Goal: Task Accomplishment & Management: Complete application form

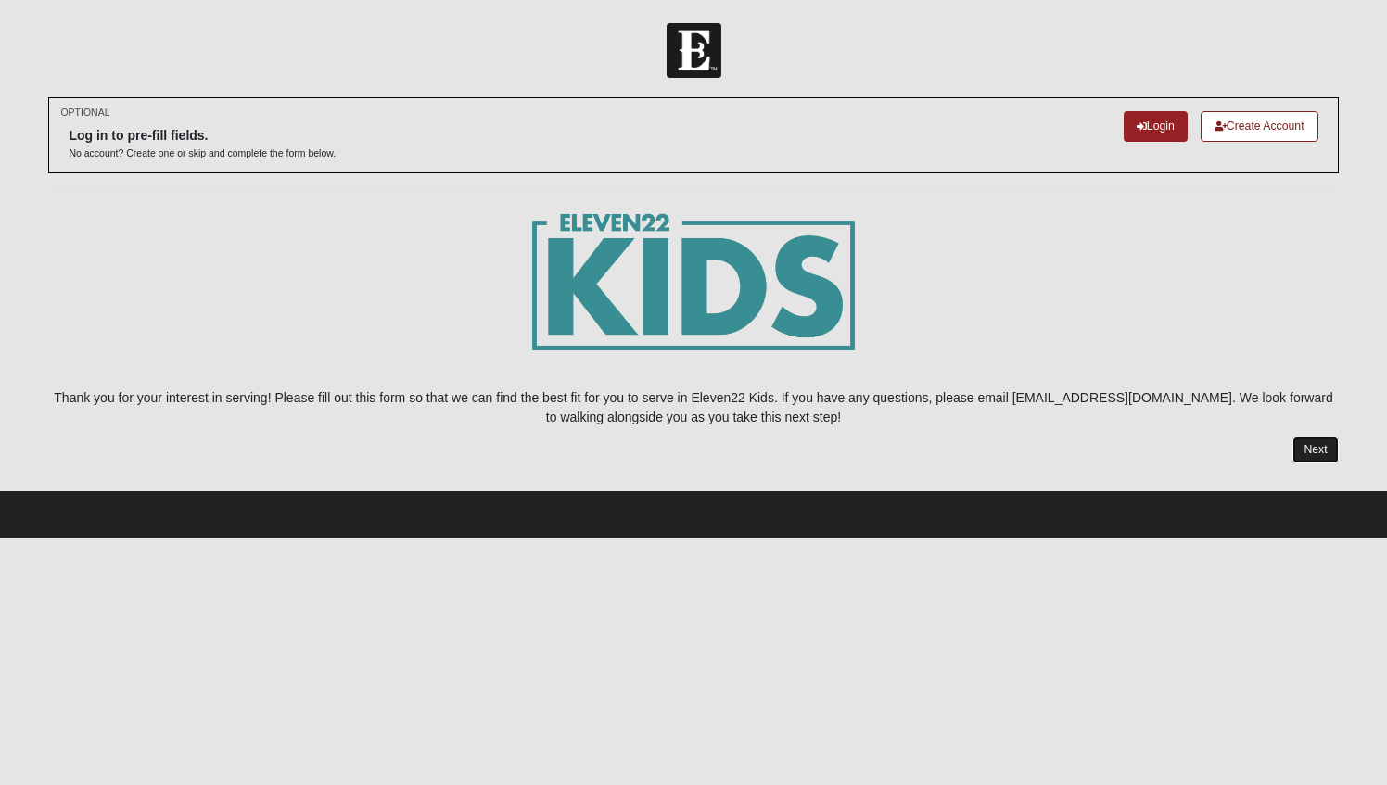
click at [1319, 445] on link "Next" at bounding box center [1314, 450] width 45 height 27
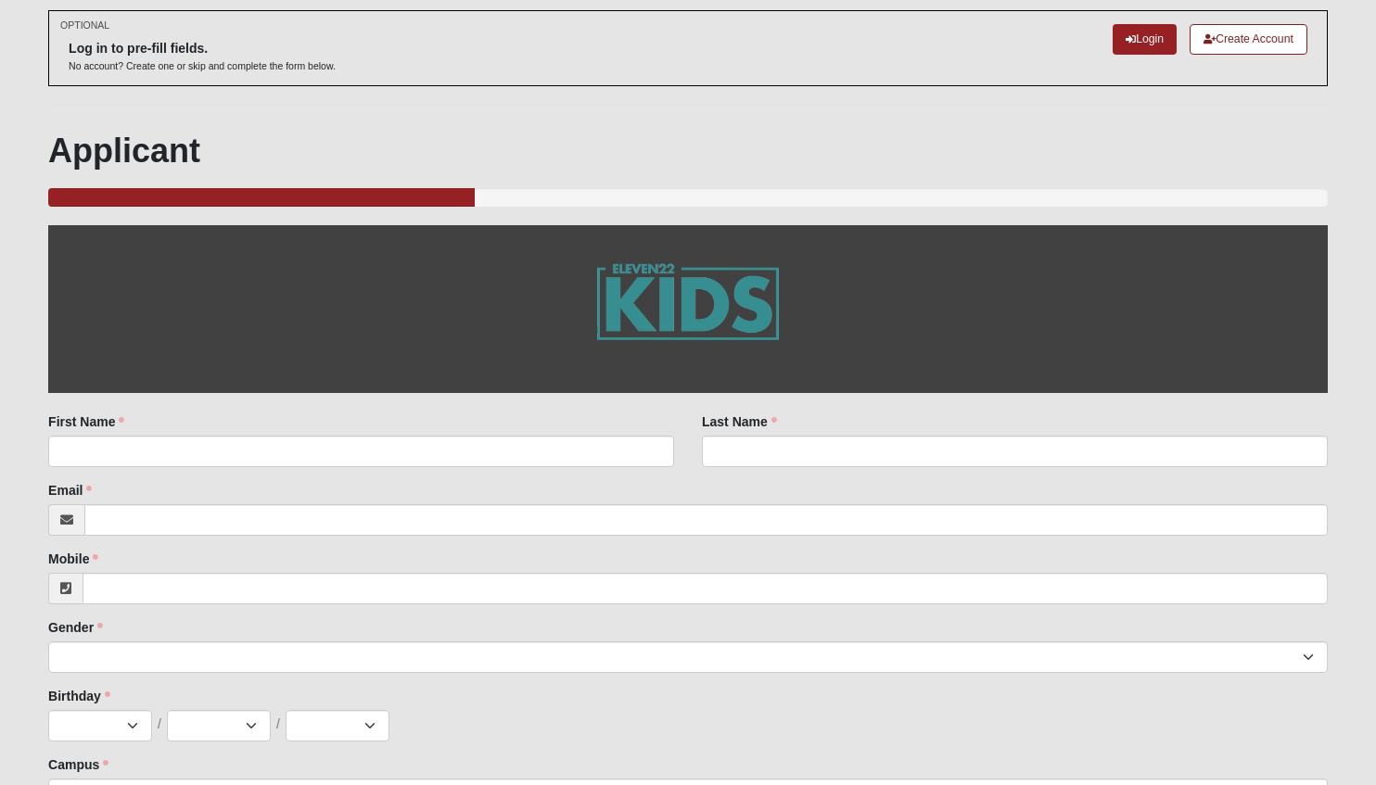
scroll to position [84, 0]
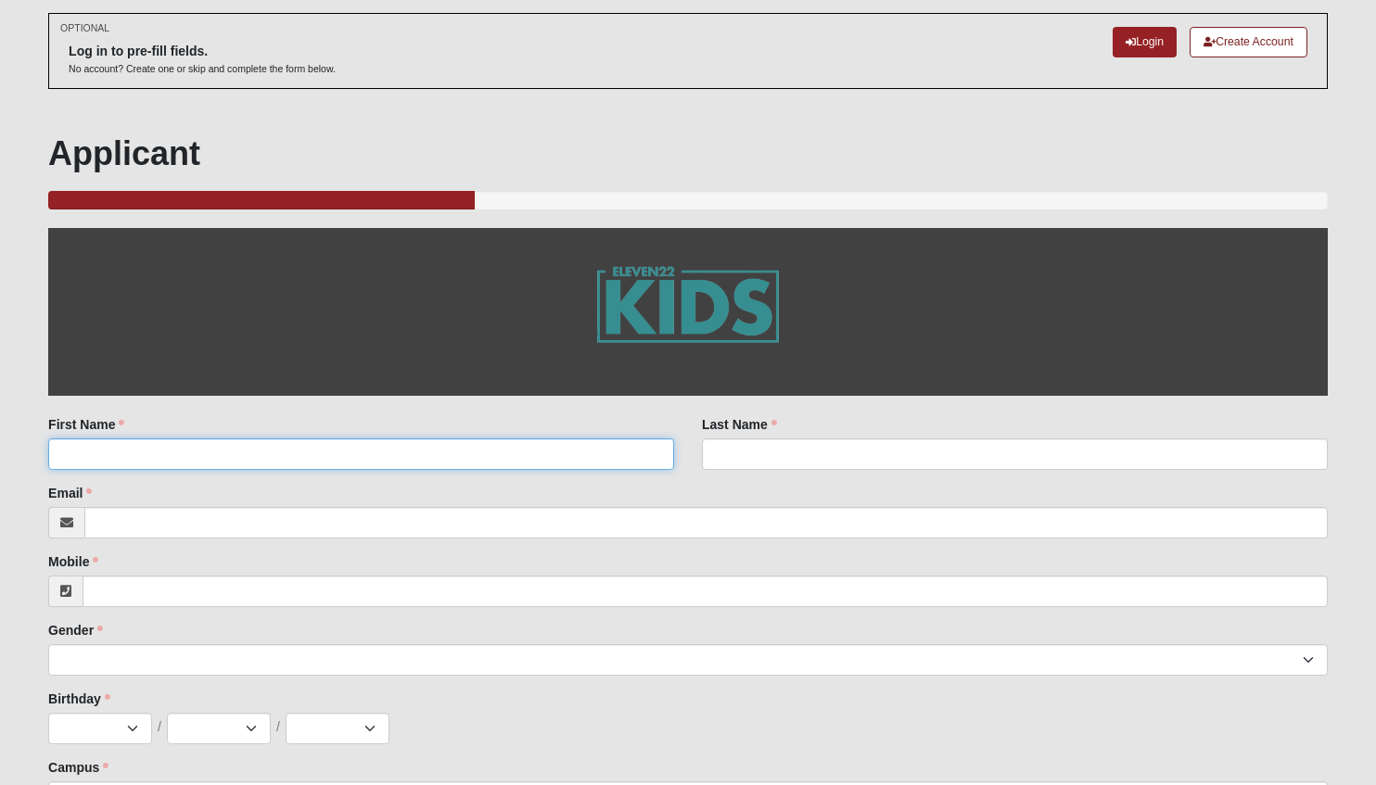
click at [644, 439] on input "First Name" at bounding box center [361, 455] width 626 height 32
type input "Gigi"
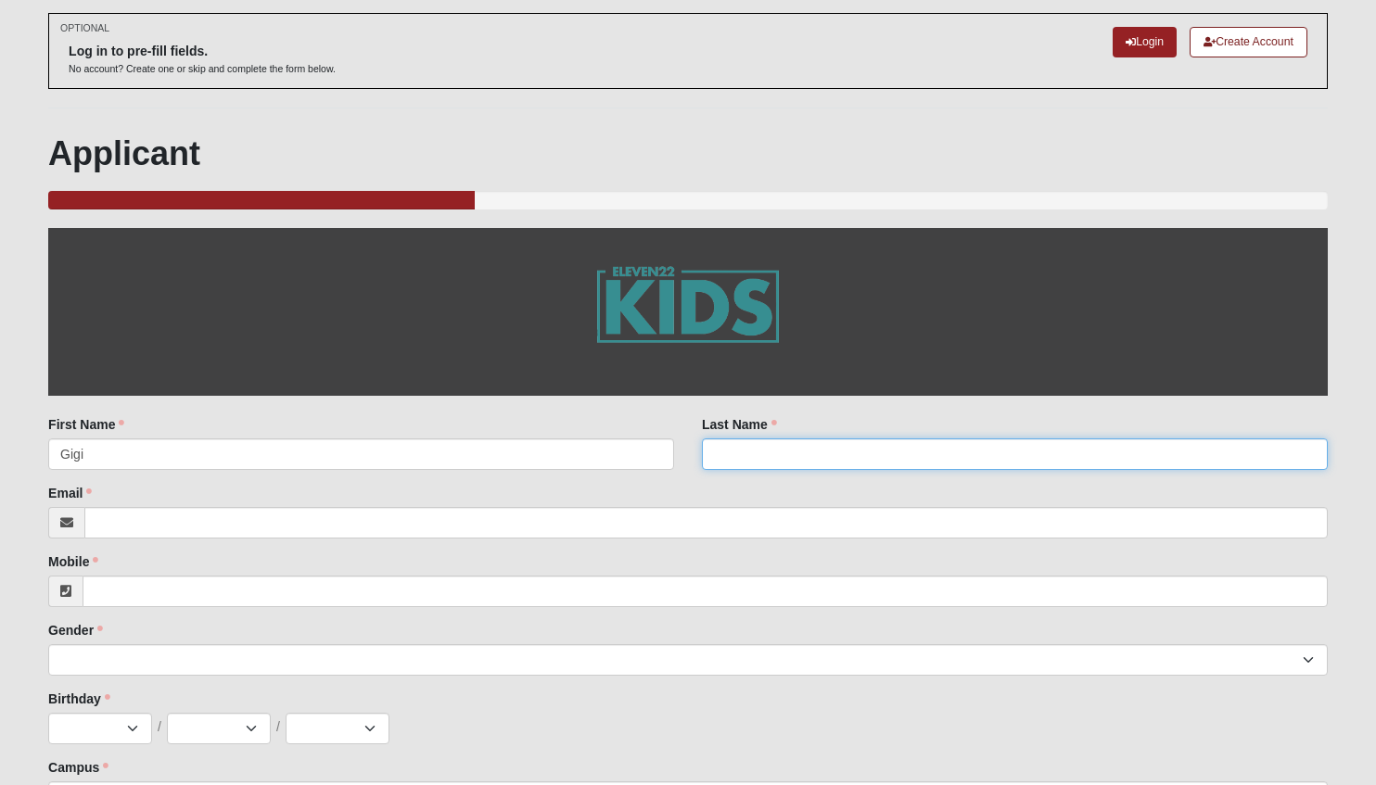
type input "Ahunjanov"
type input "[EMAIL_ADDRESS][DOMAIN_NAME]"
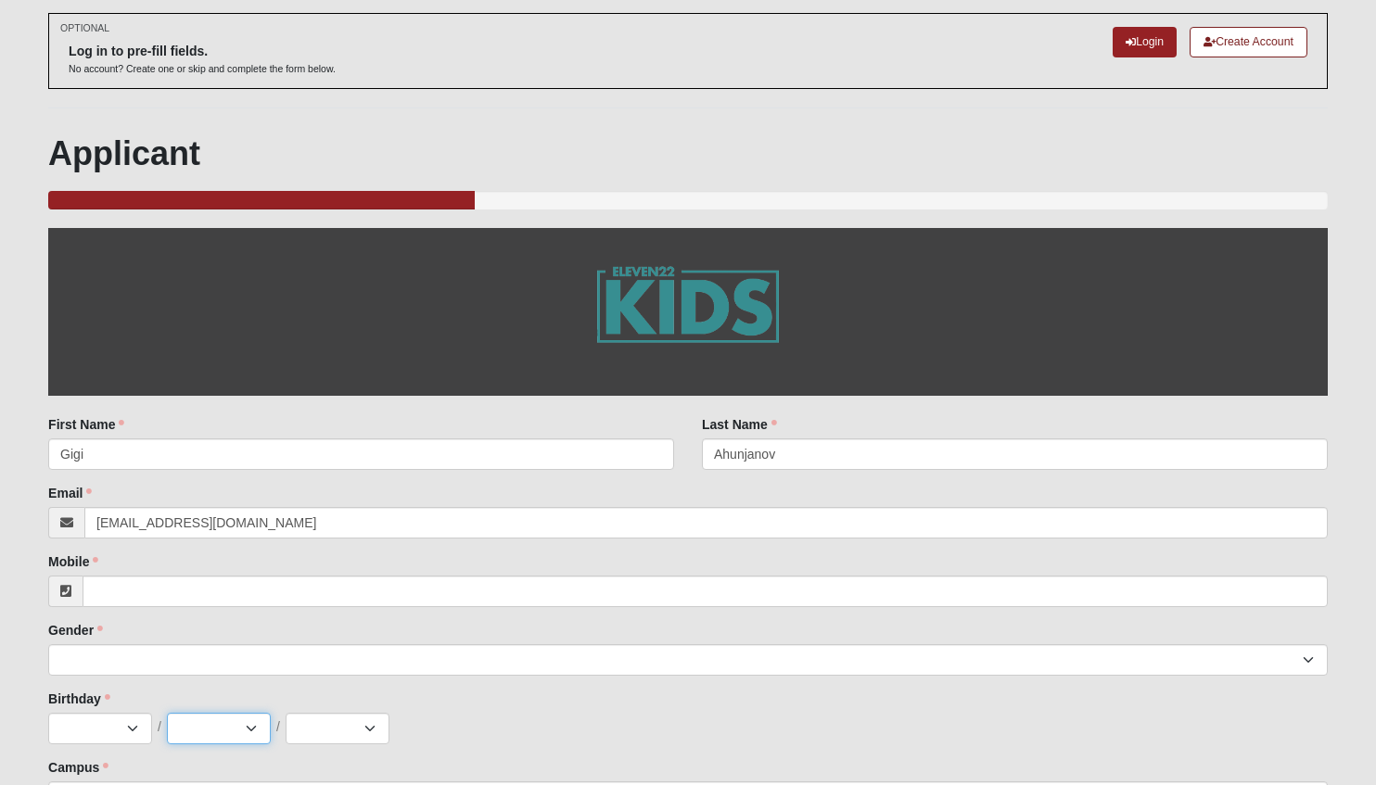
select select "14"
select select "2010"
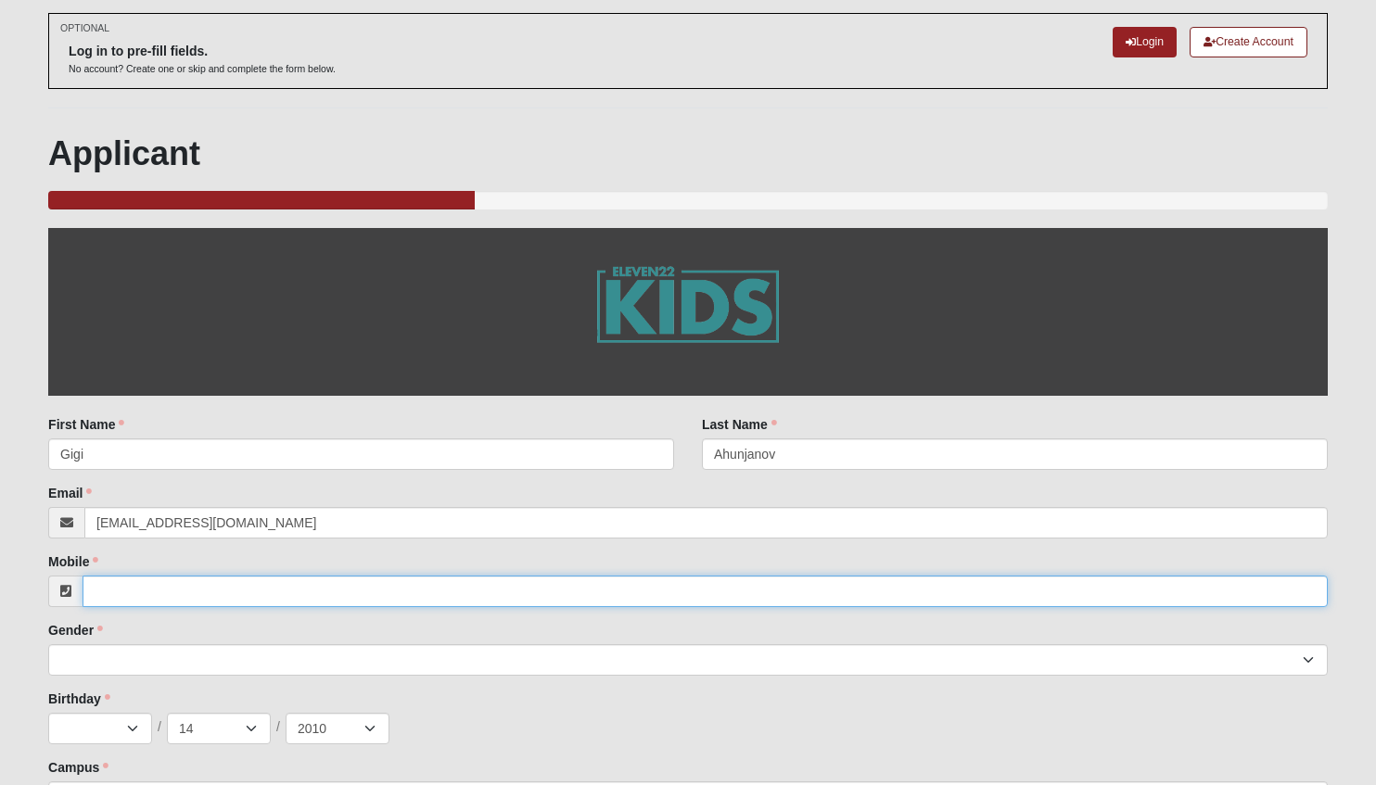
click at [247, 576] on input "Mobile" at bounding box center [705, 592] width 1245 height 32
type input "[PHONE_NUMBER]"
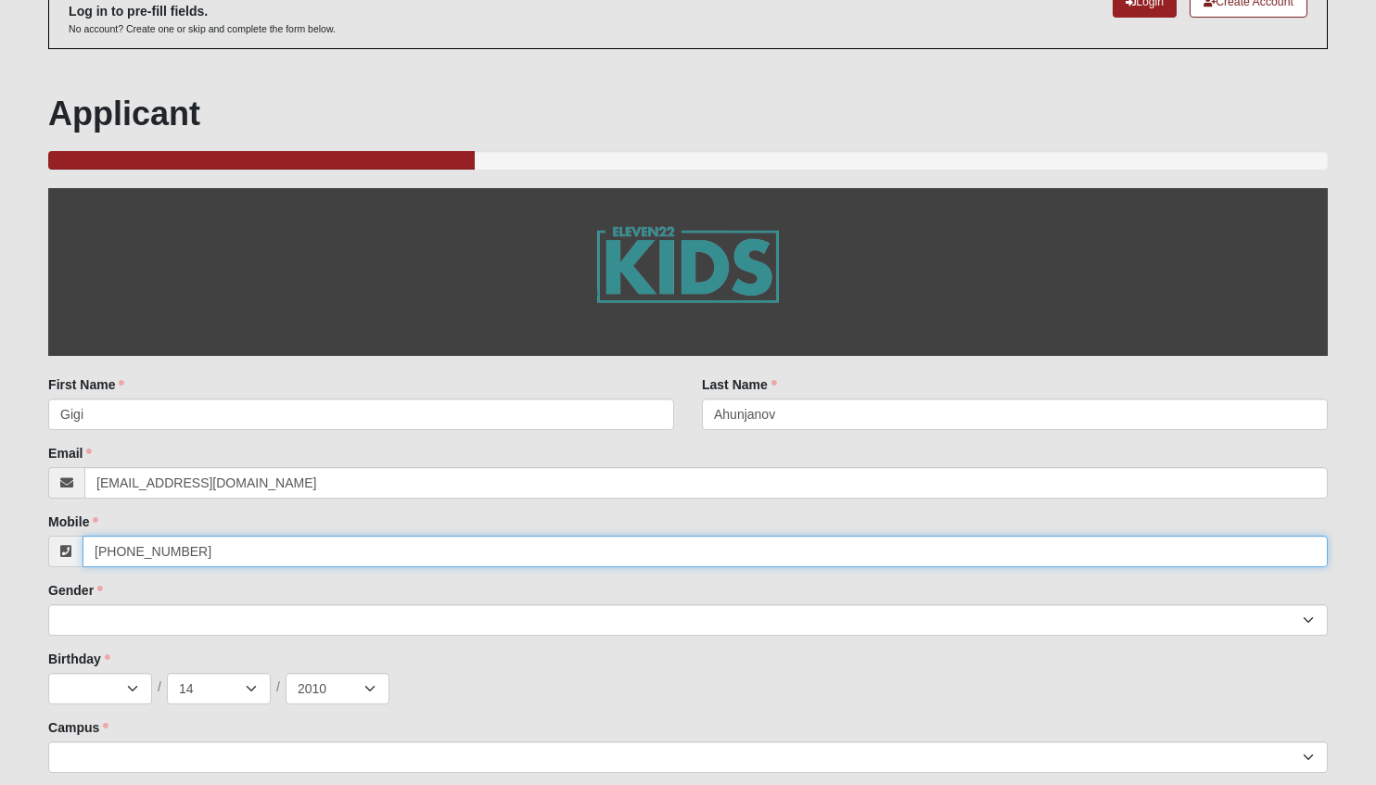
scroll to position [143, 0]
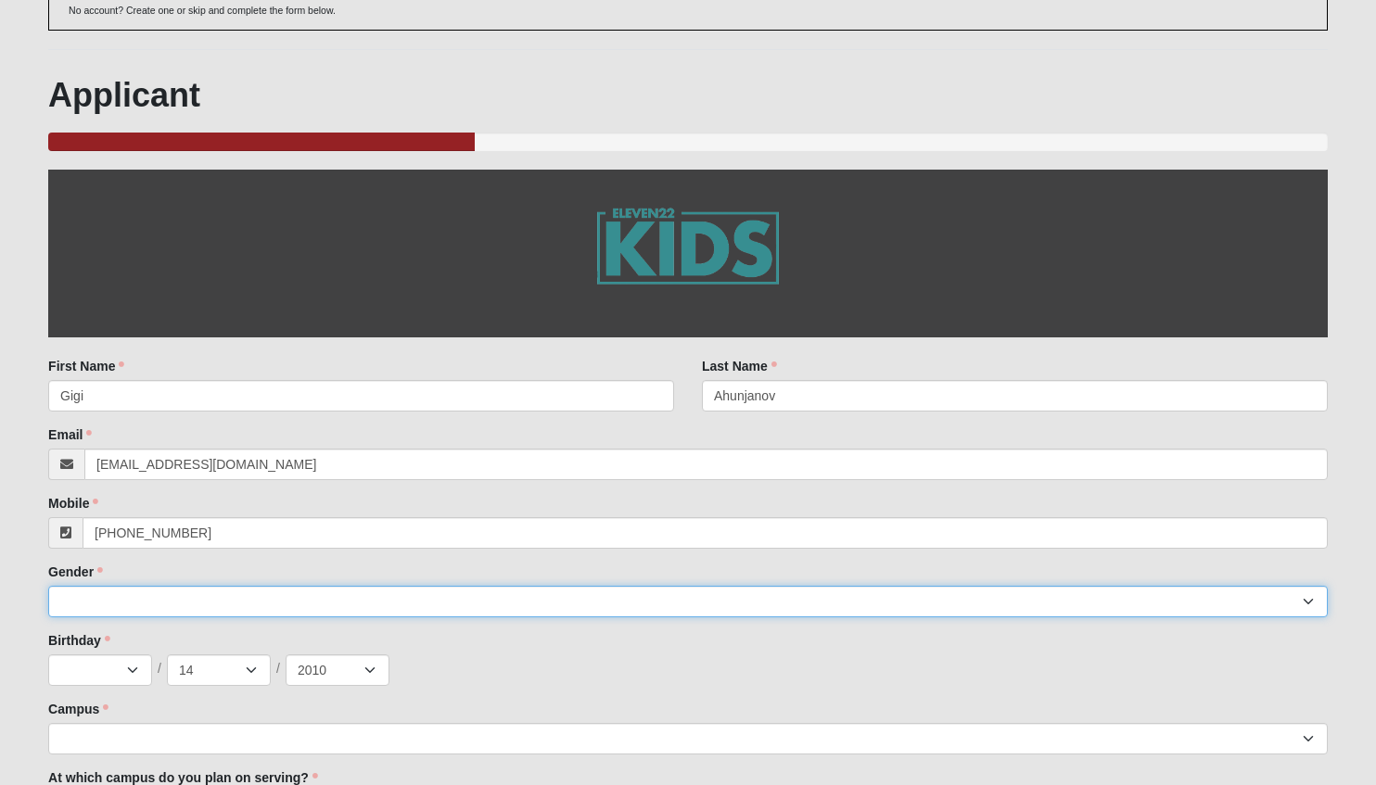
click at [324, 586] on select "[DEMOGRAPHIC_DATA] [DEMOGRAPHIC_DATA]" at bounding box center [687, 602] width 1279 height 32
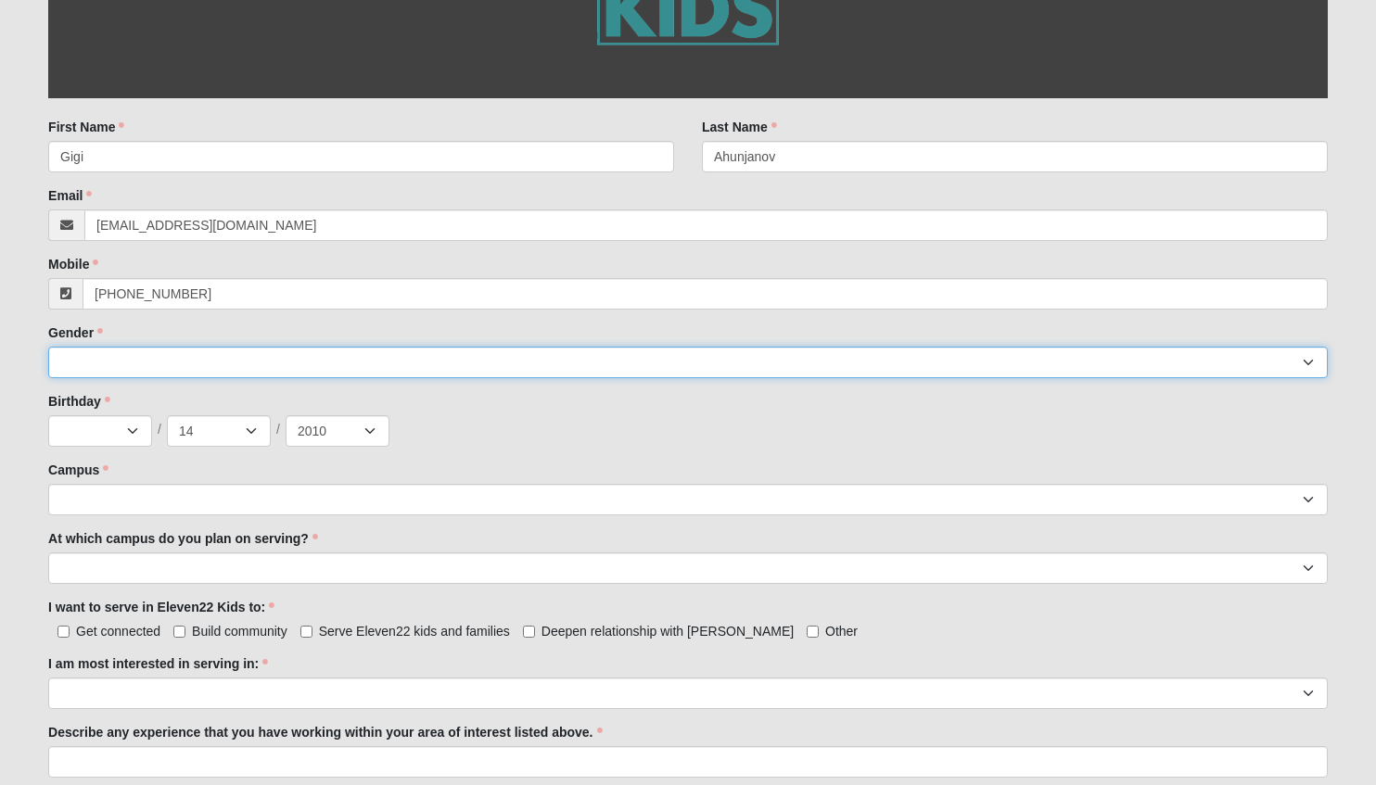
scroll to position [385, 0]
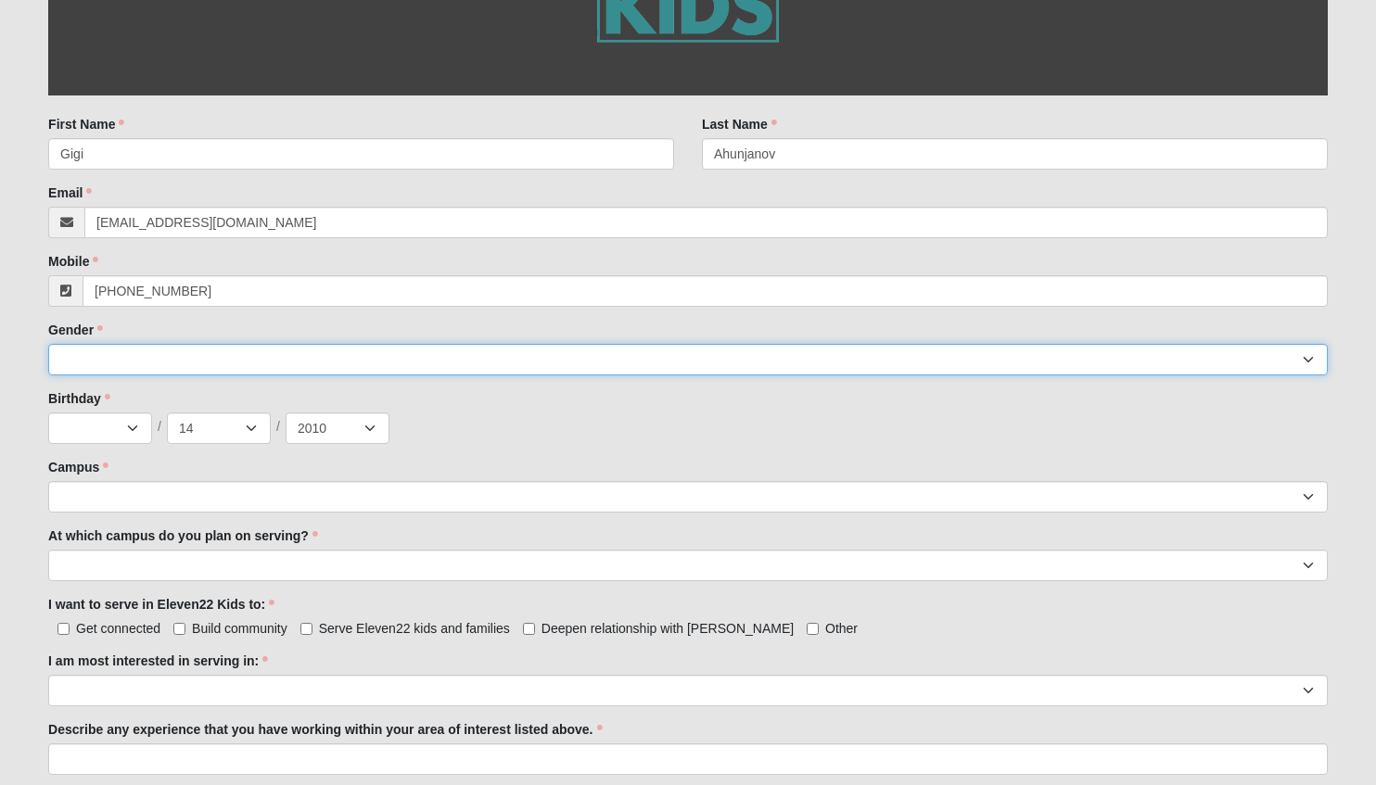
click at [302, 365] on select "[DEMOGRAPHIC_DATA] [DEMOGRAPHIC_DATA]" at bounding box center [687, 360] width 1279 height 32
select select "2"
click at [48, 344] on select "[DEMOGRAPHIC_DATA] [DEMOGRAPHIC_DATA]" at bounding box center [687, 360] width 1279 height 32
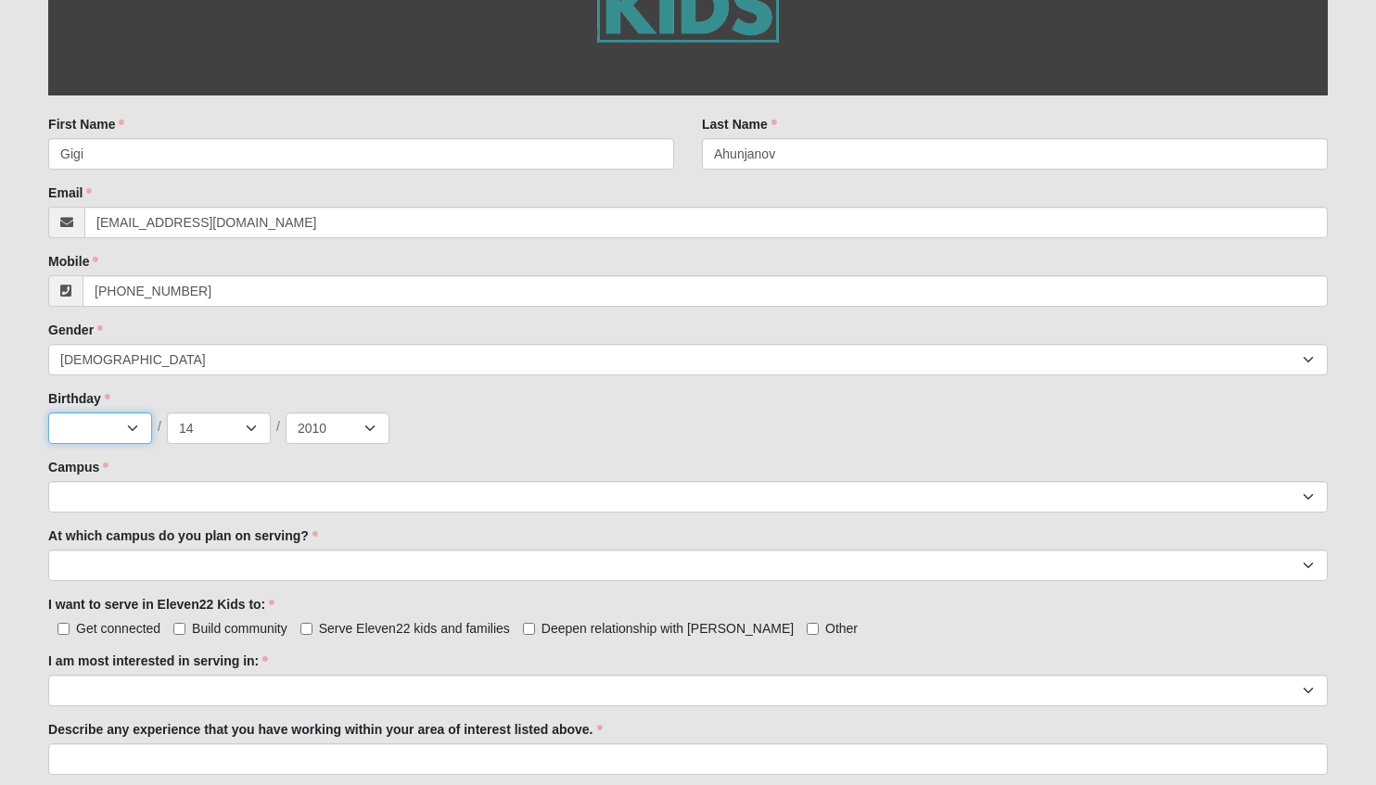
click at [108, 424] on select "Jan Feb Mar Apr May Jun [DATE] Aug Sep Oct Nov Dec" at bounding box center [100, 429] width 104 height 32
select select "12"
click at [48, 413] on select "Jan Feb Mar Apr May Jun [DATE] Aug Sep Oct Nov Dec" at bounding box center [100, 429] width 104 height 32
click at [237, 426] on select "1 2 3 4 5 6 7 8 9 10 11 12 13 14 15 16 17 18 19 20 21 22 23 24 25 26 27 28 29 3…" at bounding box center [219, 429] width 104 height 32
click at [167, 413] on select "1 2 3 4 5 6 7 8 9 10 11 12 13 14 15 16 17 18 19 20 21 22 23 24 25 26 27 28 29 3…" at bounding box center [219, 429] width 104 height 32
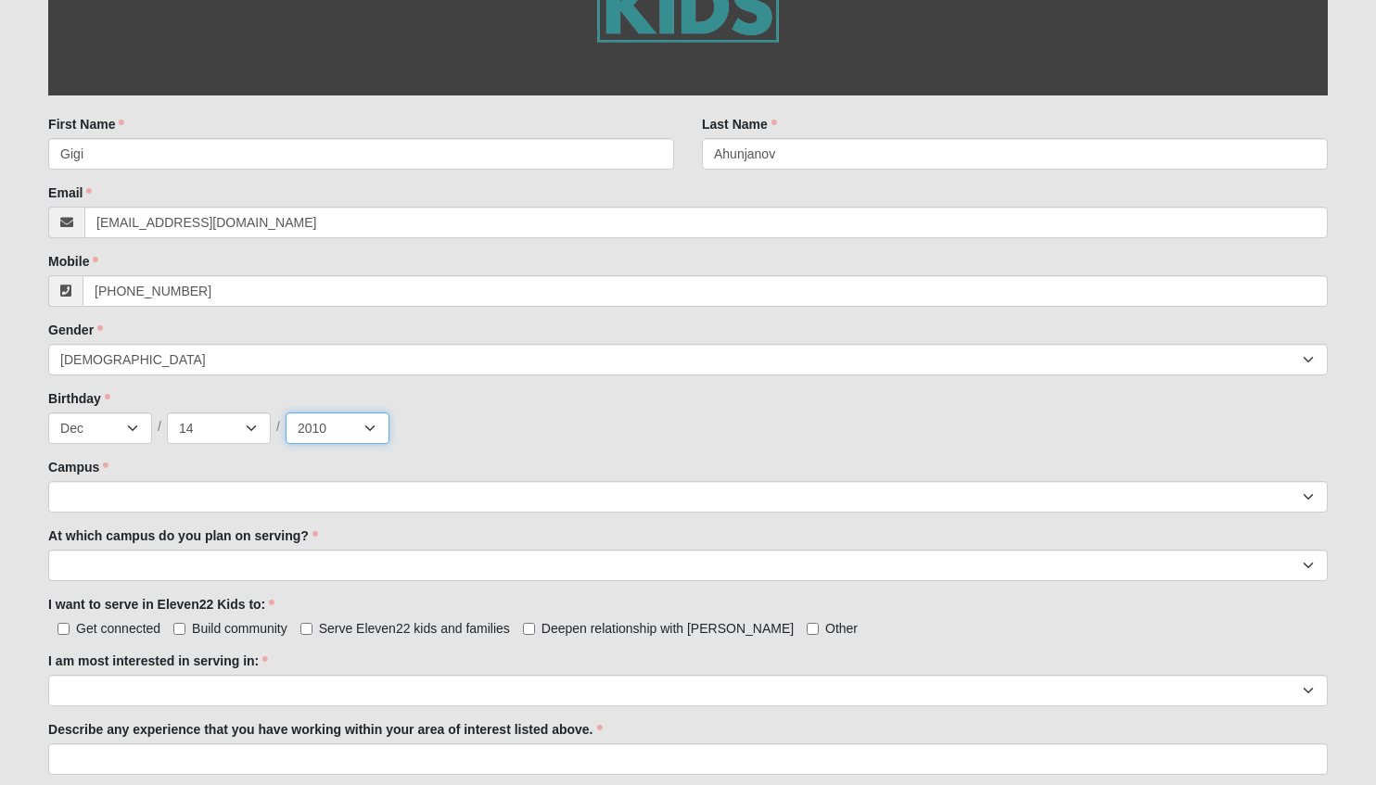
click at [340, 413] on select "2025 2024 2023 2022 2021 2020 2019 2018 2017 2016 2015 2014 2013 2012 2011 2010…" at bounding box center [338, 429] width 104 height 32
select select "2013"
click at [286, 413] on select "2025 2024 2023 2022 2021 2020 2019 2018 2017 2016 2015 2014 2013 2012 2011 2010…" at bounding box center [338, 429] width 104 height 32
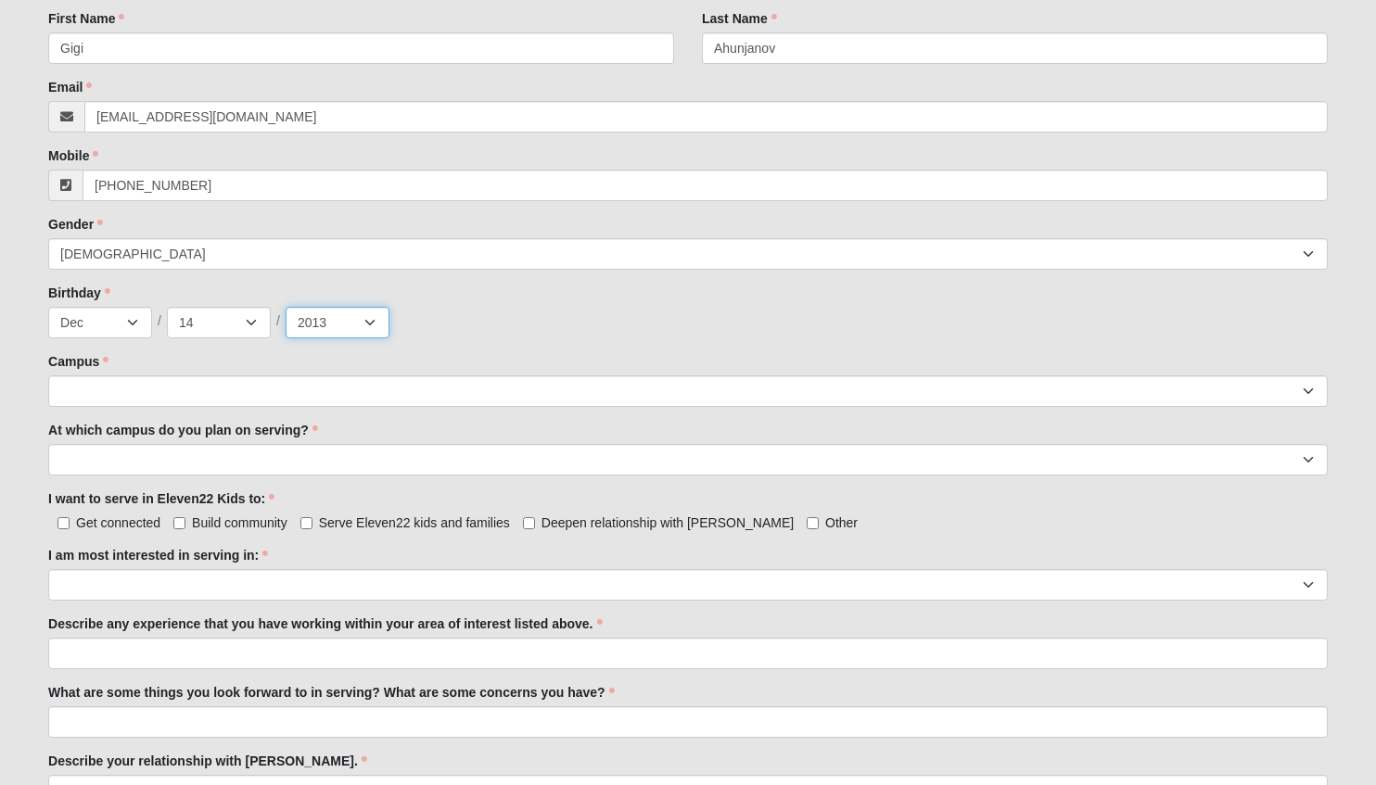
scroll to position [495, 0]
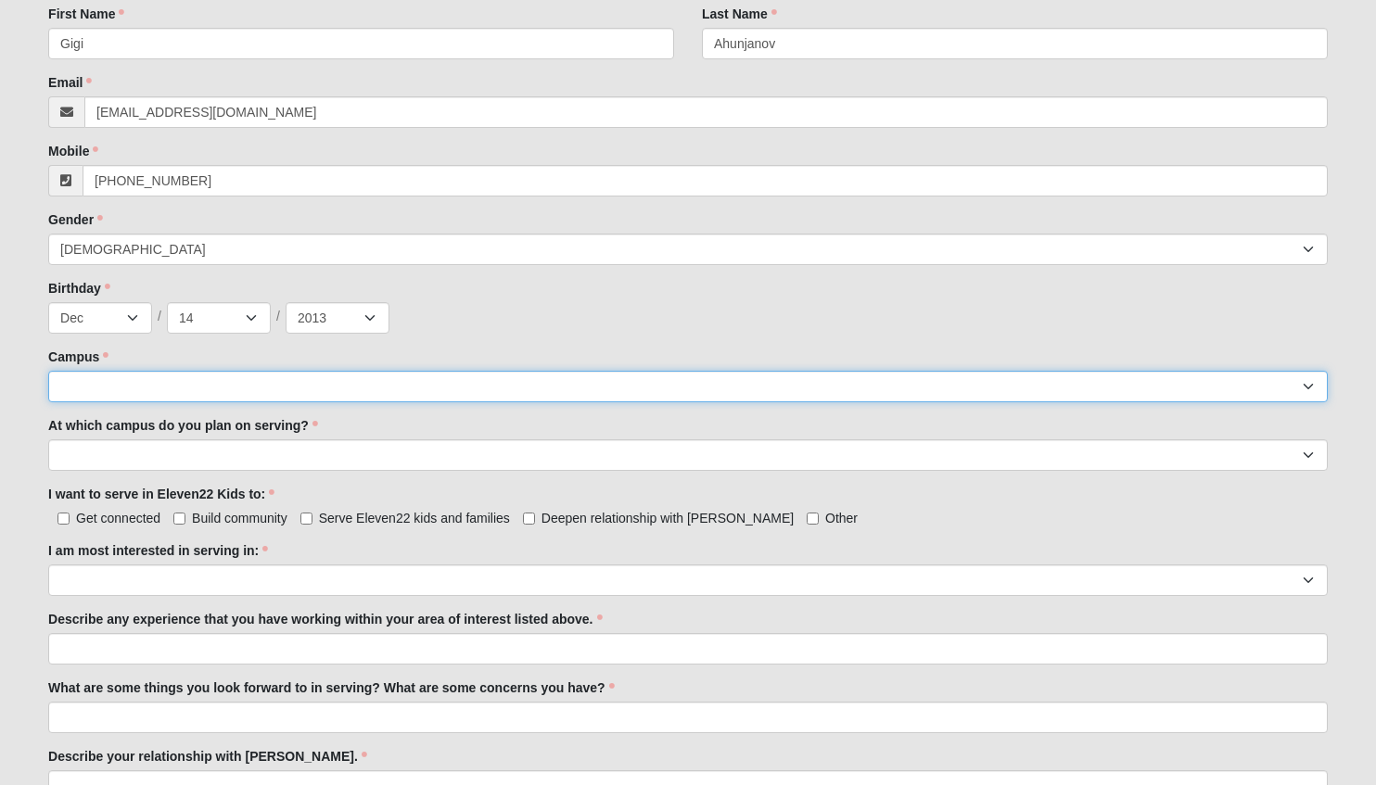
click at [469, 388] on select "[GEOGRAPHIC_DATA] [GEOGRAPHIC_DATA] (Coming Soon) Eleven22 Online [PERSON_NAME]…" at bounding box center [687, 387] width 1279 height 32
select select "3"
click at [48, 371] on select "[GEOGRAPHIC_DATA] [GEOGRAPHIC_DATA] (Coming Soon) Eleven22 Online [PERSON_NAME]…" at bounding box center [687, 387] width 1279 height 32
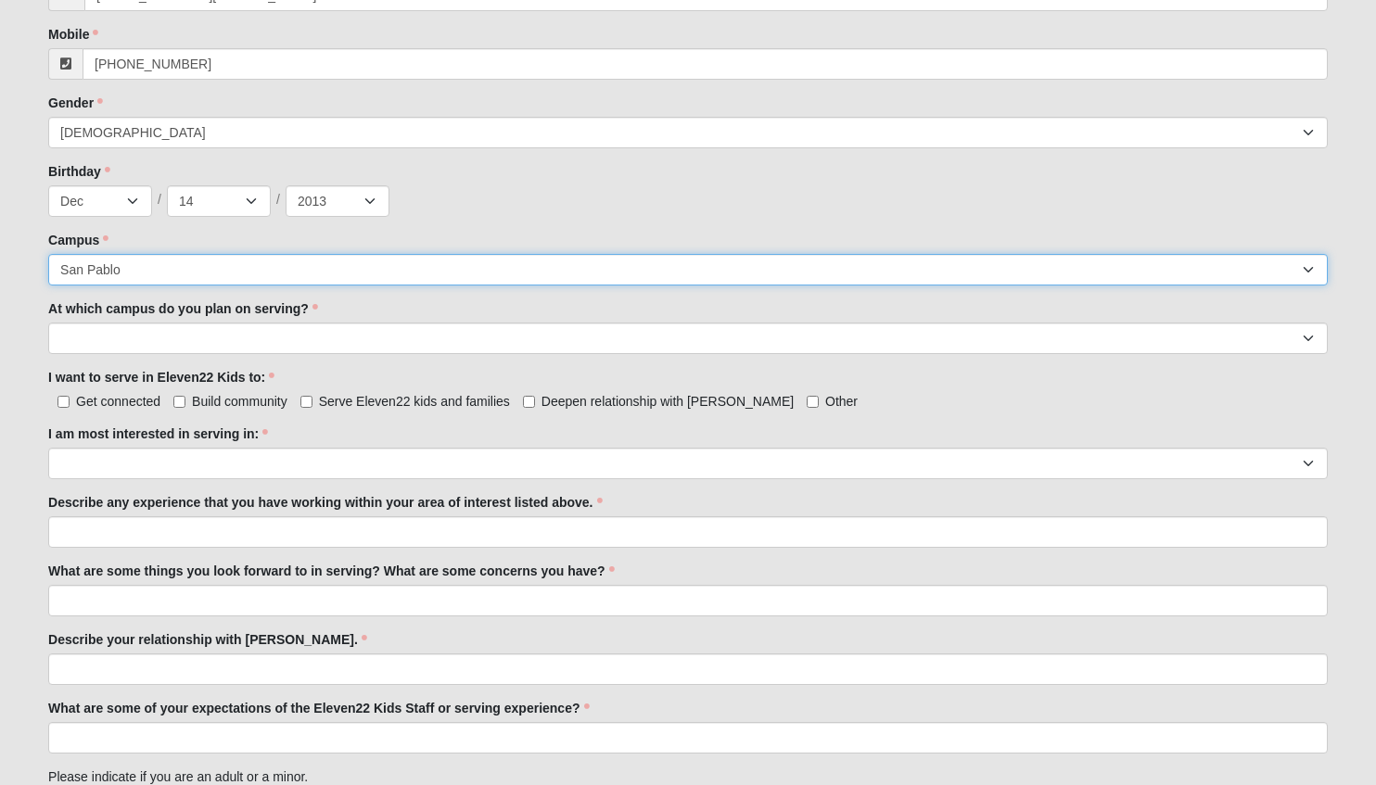
scroll to position [622, 0]
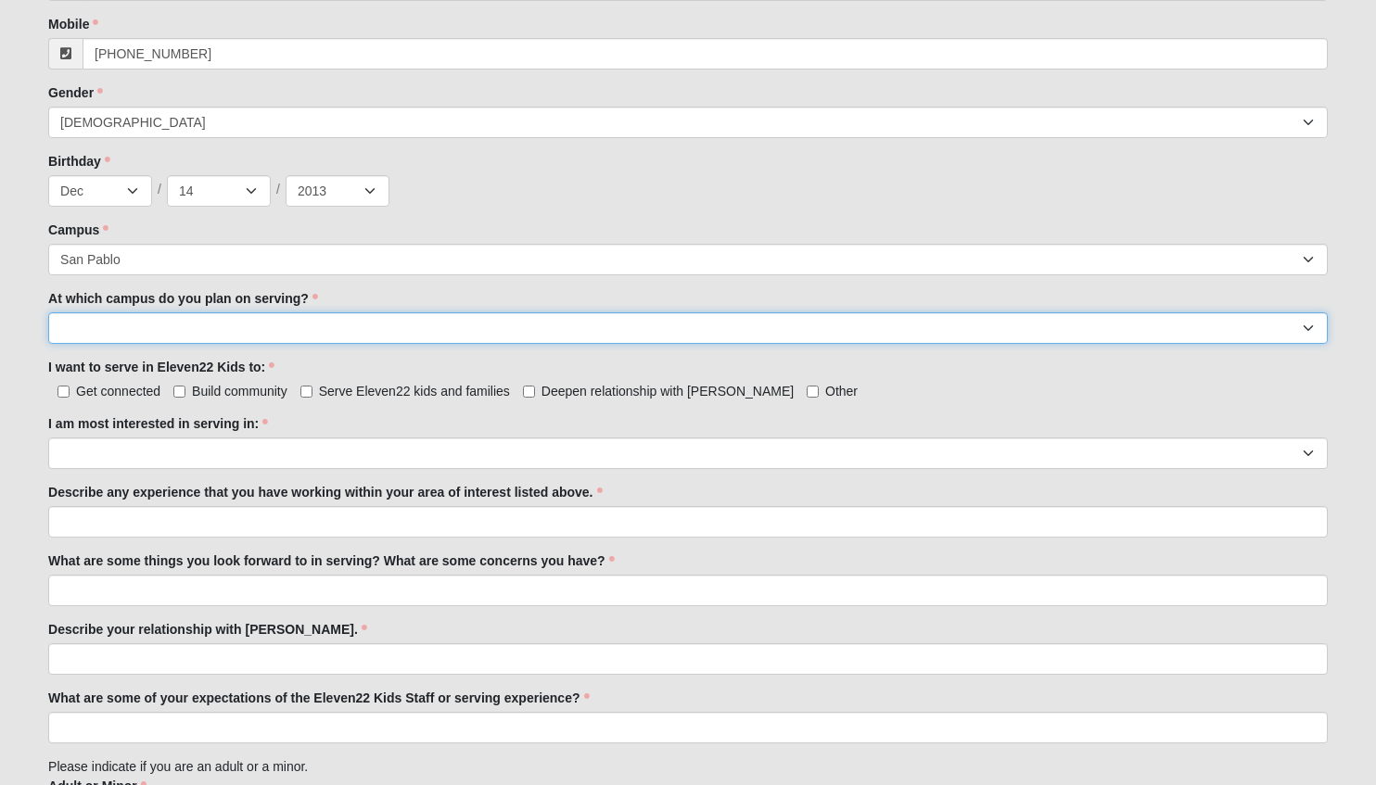
click at [348, 321] on select "[GEOGRAPHIC_DATA] [PERSON_NAME][GEOGRAPHIC_DATA] [GEOGRAPHIC_DATA] [GEOGRAPHIC_…" at bounding box center [687, 328] width 1279 height 32
select select "San Pablo"
click at [48, 312] on select "[GEOGRAPHIC_DATA] [PERSON_NAME][GEOGRAPHIC_DATA] [GEOGRAPHIC_DATA] [GEOGRAPHIC_…" at bounding box center [687, 328] width 1279 height 32
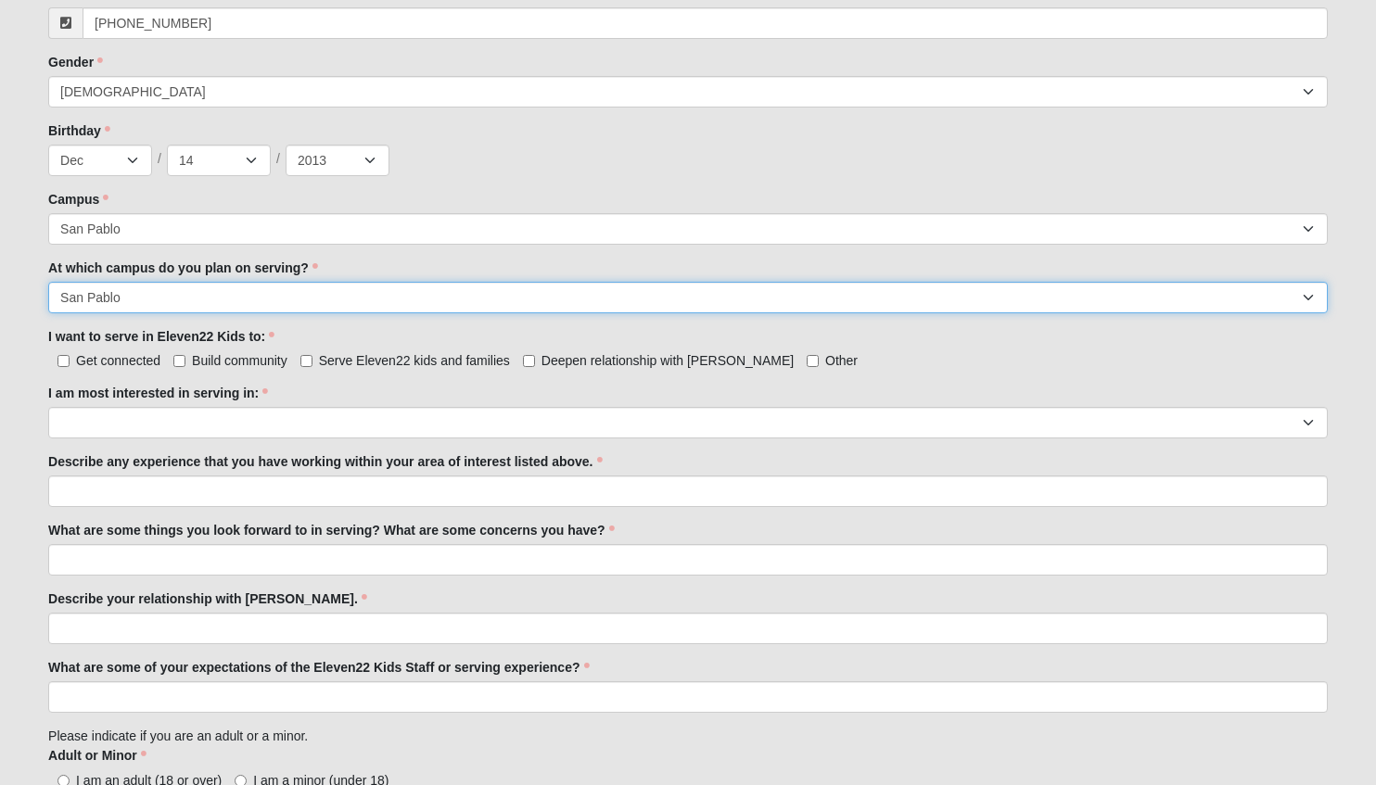
scroll to position [655, 0]
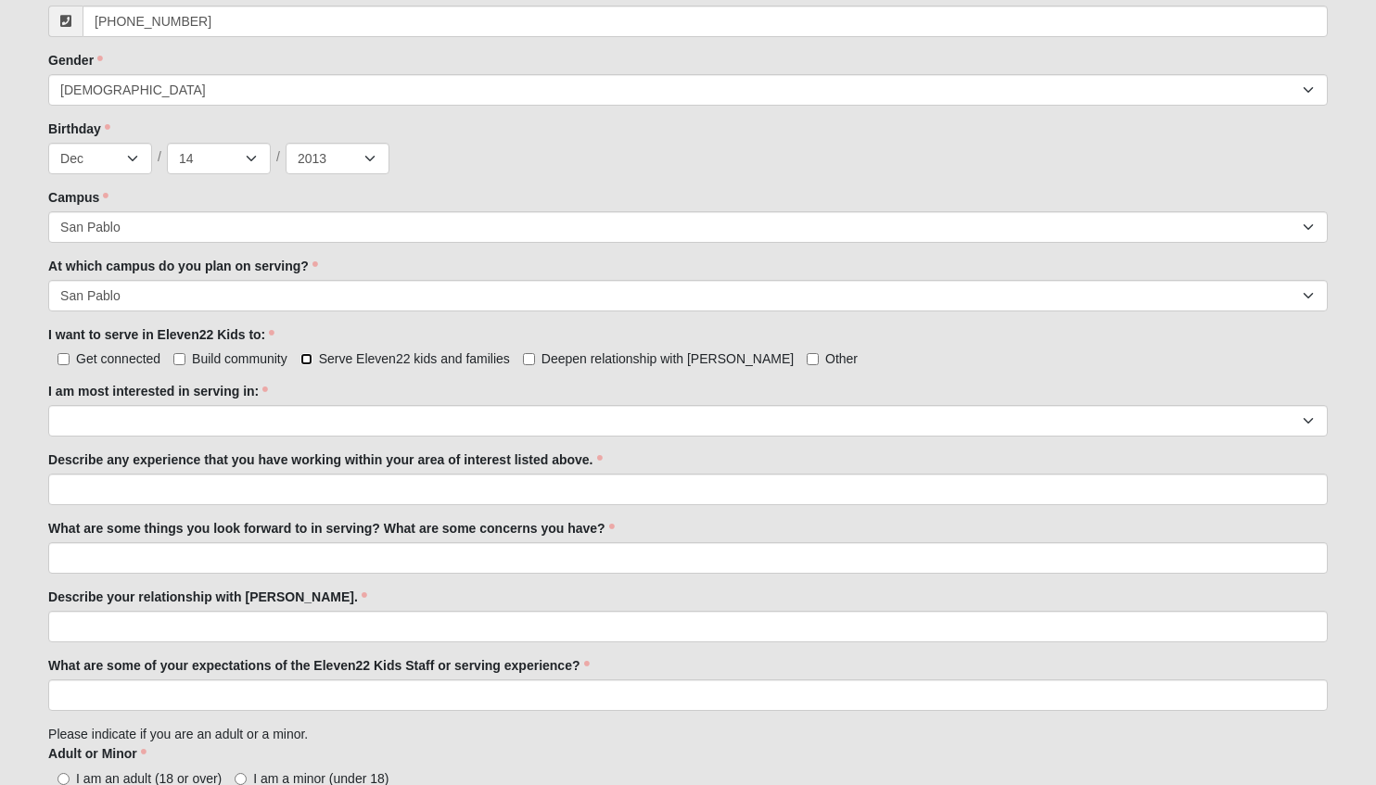
click at [306, 353] on input "Serve Eleven22 kids and families" at bounding box center [306, 359] width 12 height 12
checkbox input "true"
click at [534, 361] on input "Deepen relationship with [PERSON_NAME]" at bounding box center [529, 359] width 12 height 12
click at [528, 359] on input "Deepen relationship with [PERSON_NAME]" at bounding box center [529, 359] width 12 height 12
checkbox input "false"
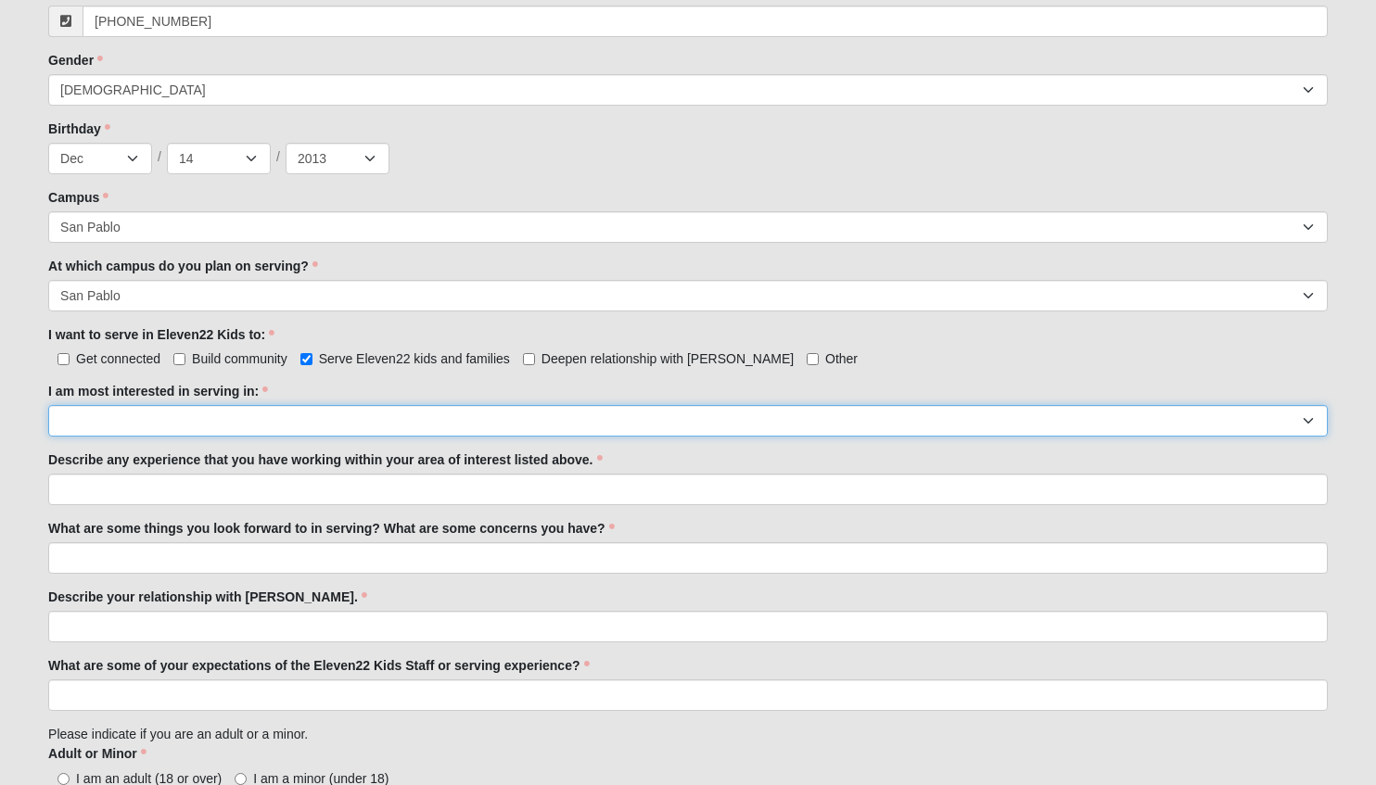
click at [474, 421] on select "Registration Tour Guide Preschool Disciple Group Leader Elementary Disciple Gro…" at bounding box center [687, 421] width 1279 height 32
select select "Elementary Disciple Group Leader"
click at [48, 405] on select "Registration Tour Guide Preschool Disciple Group Leader Elementary Disciple Gro…" at bounding box center [687, 421] width 1279 height 32
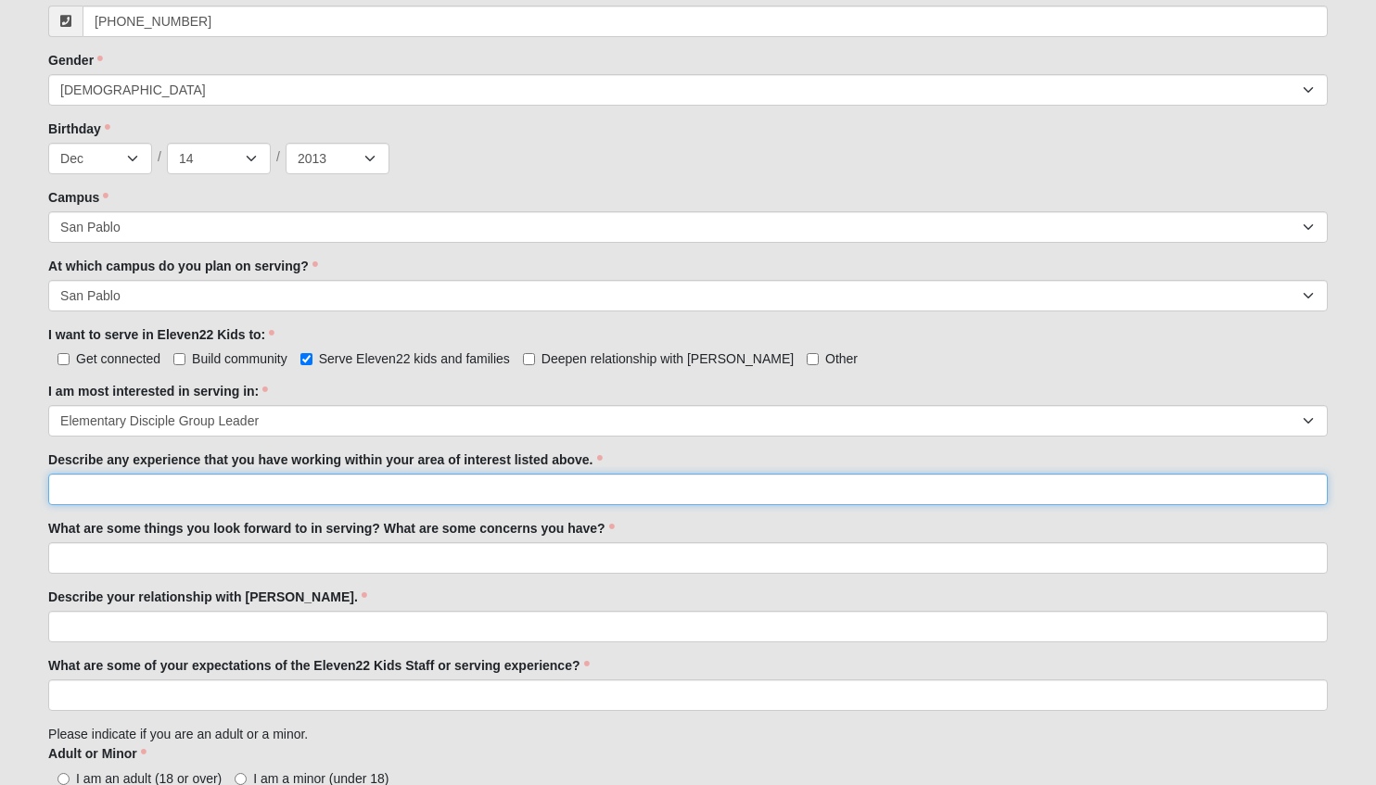
click at [441, 482] on input "Describe any experience that you have working within your area of interest list…" at bounding box center [687, 490] width 1279 height 32
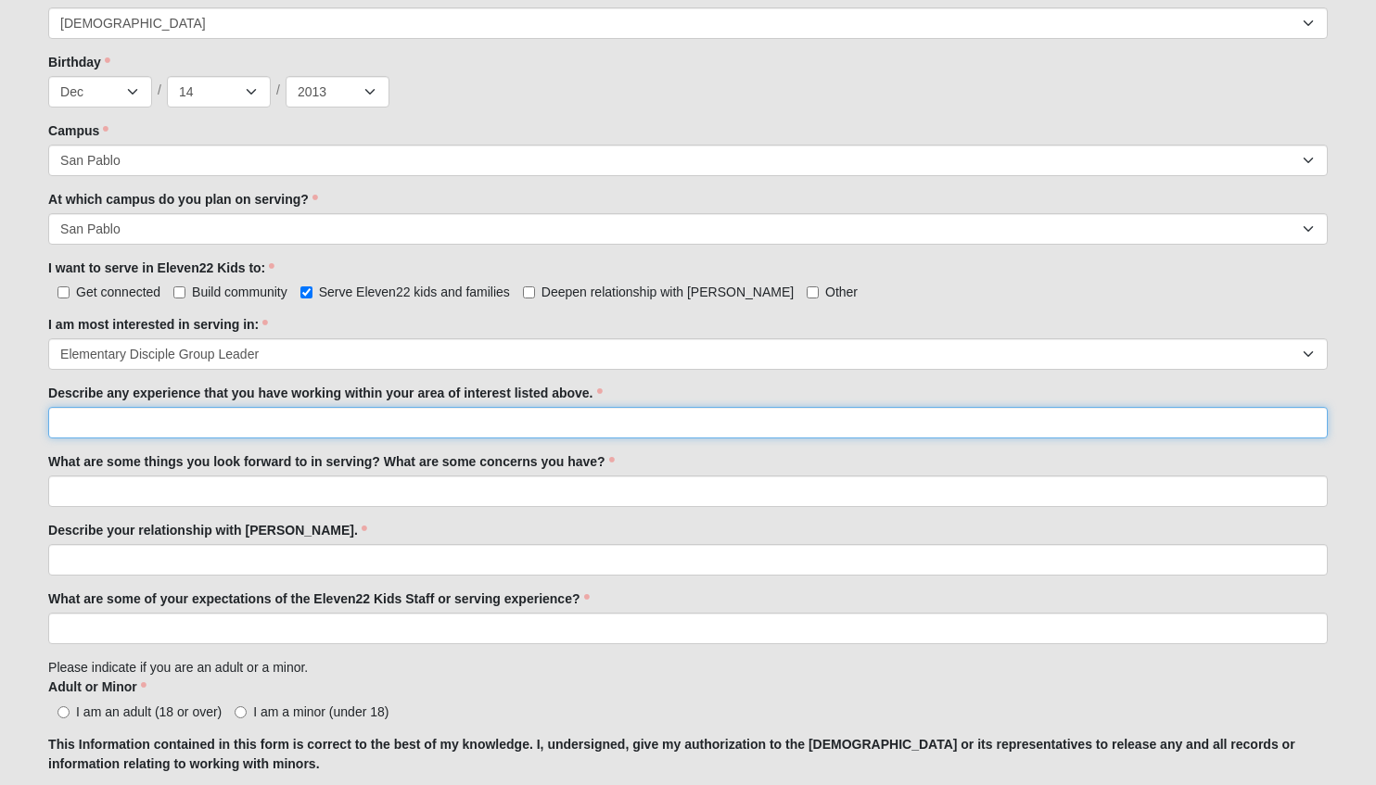
scroll to position [723, 0]
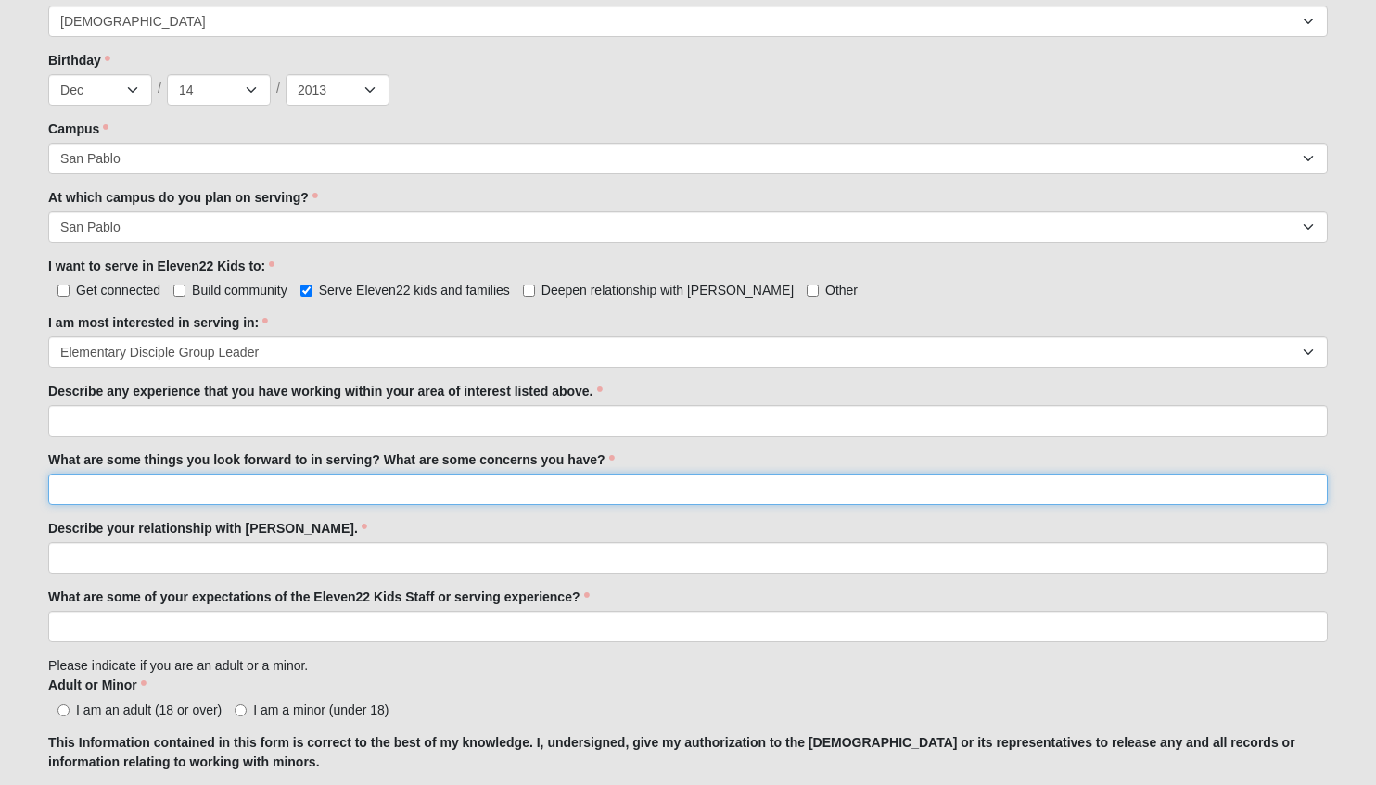
click at [439, 491] on input "What are some things you look forward to in serving? What are some concerns you…" at bounding box center [687, 490] width 1279 height 32
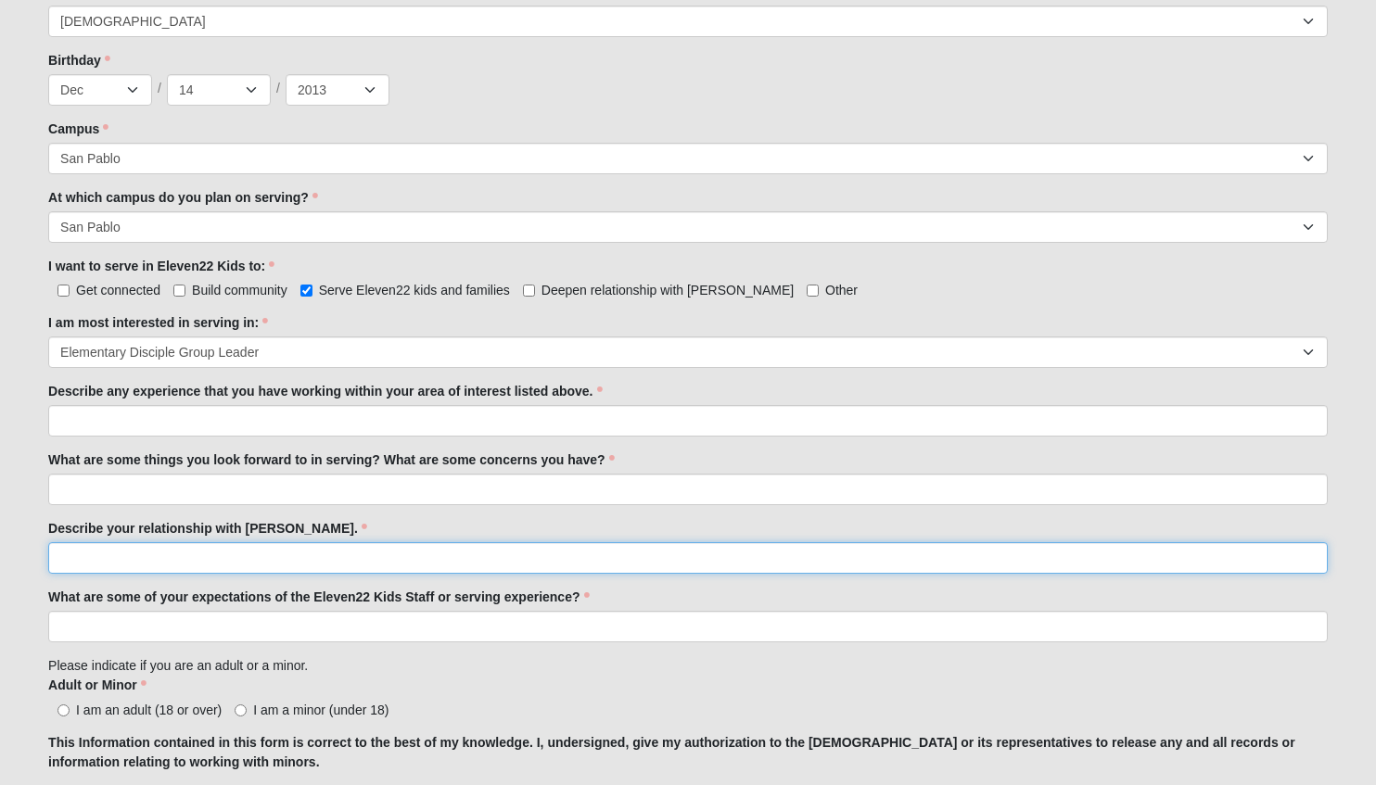
click at [747, 565] on input "Describe your relationship with [PERSON_NAME]." at bounding box center [687, 558] width 1279 height 32
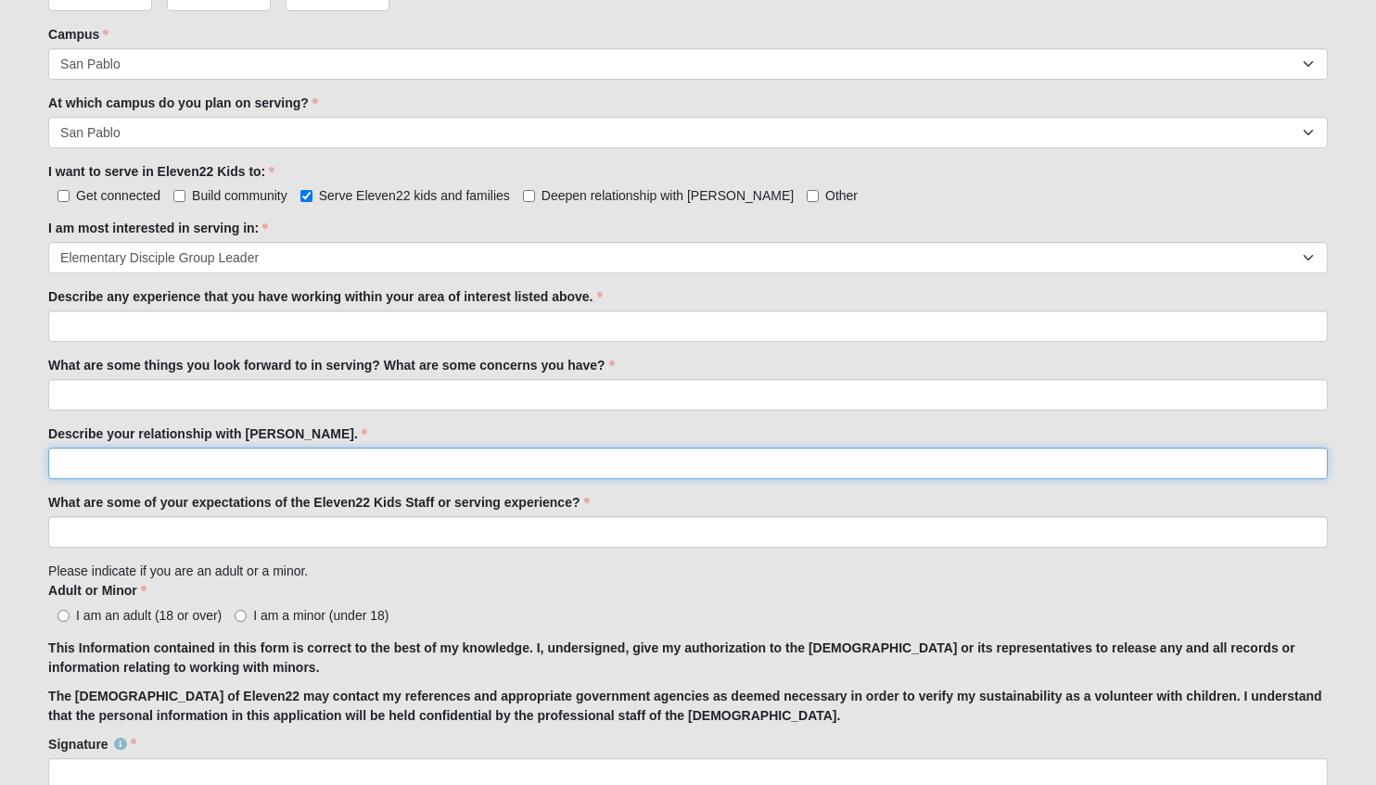
scroll to position [823, 0]
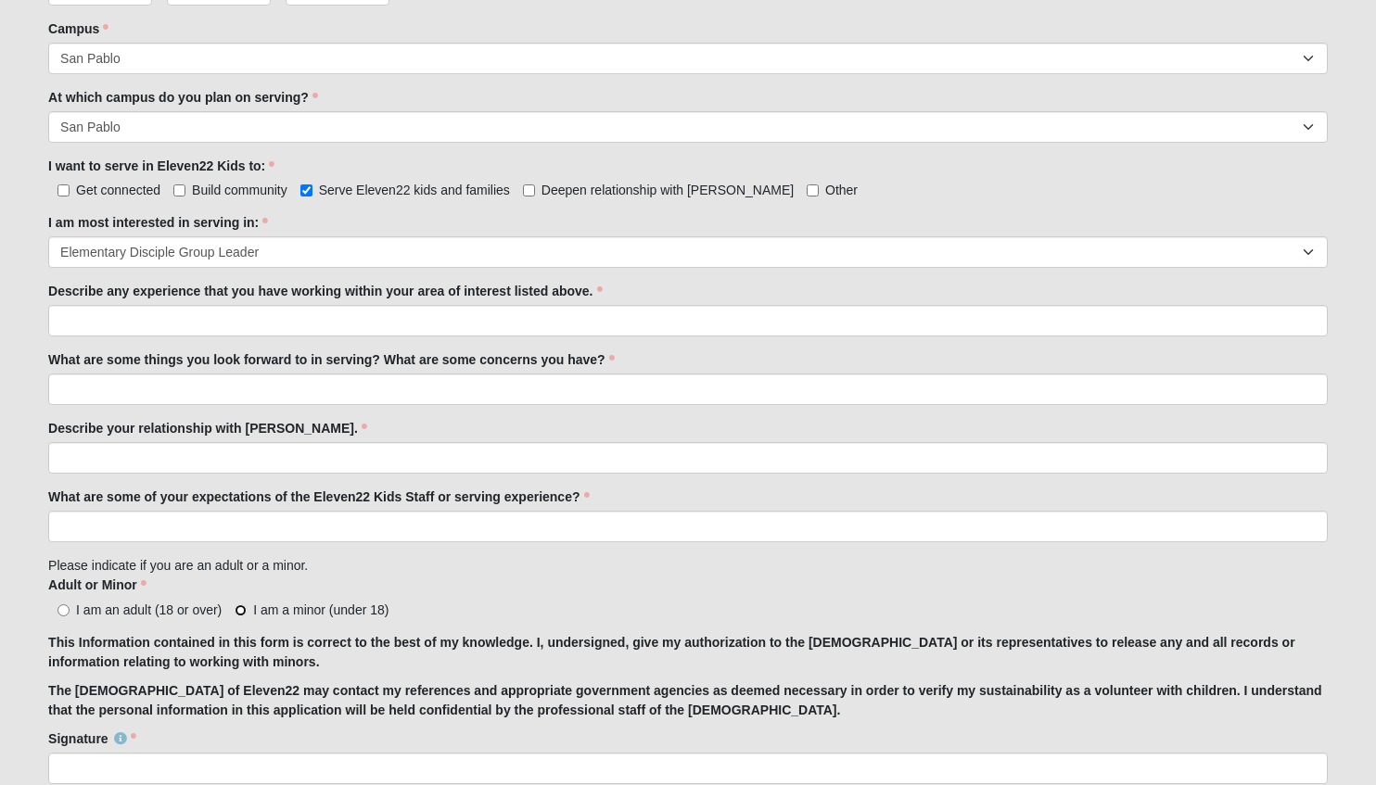
click at [245, 610] on input "I am a minor (under 18)" at bounding box center [241, 610] width 12 height 12
radio input "true"
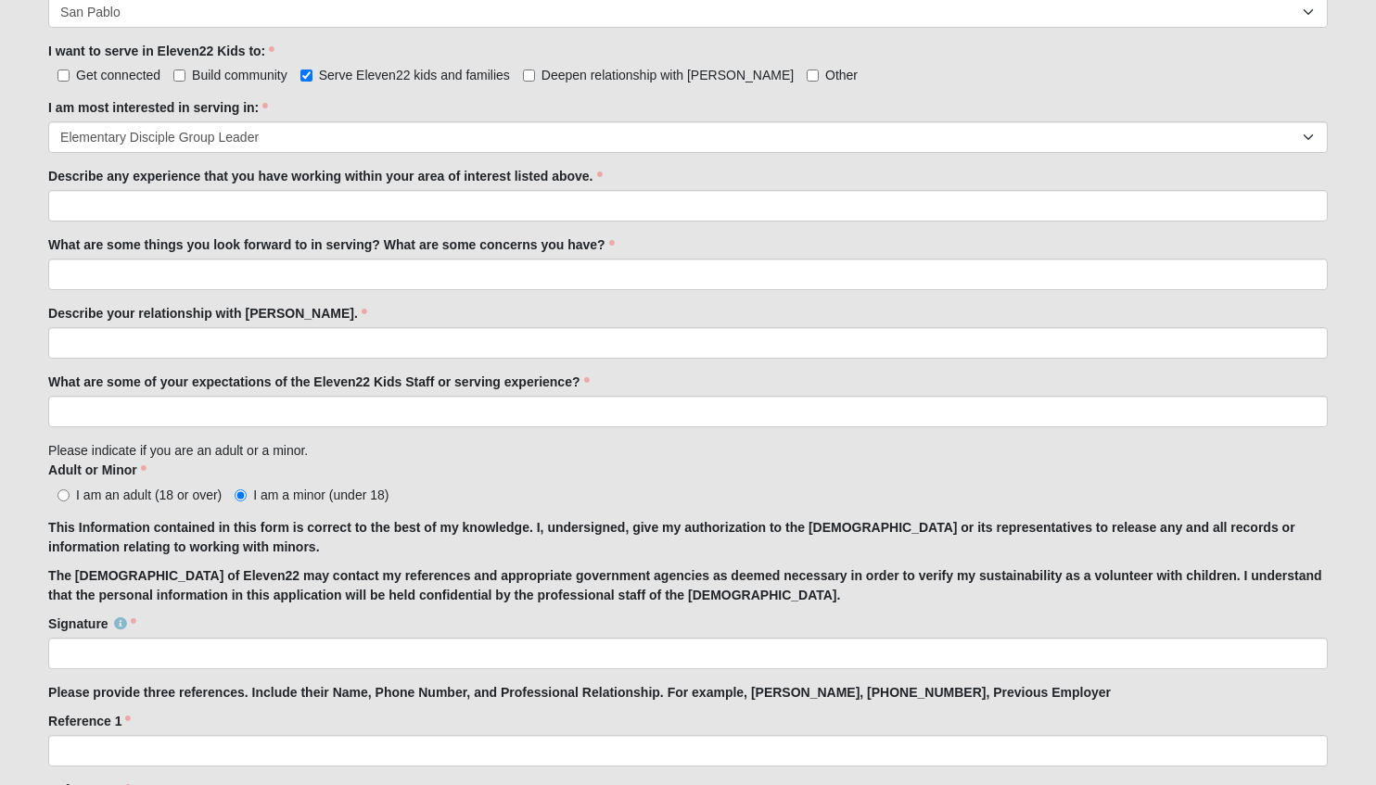
scroll to position [938, 0]
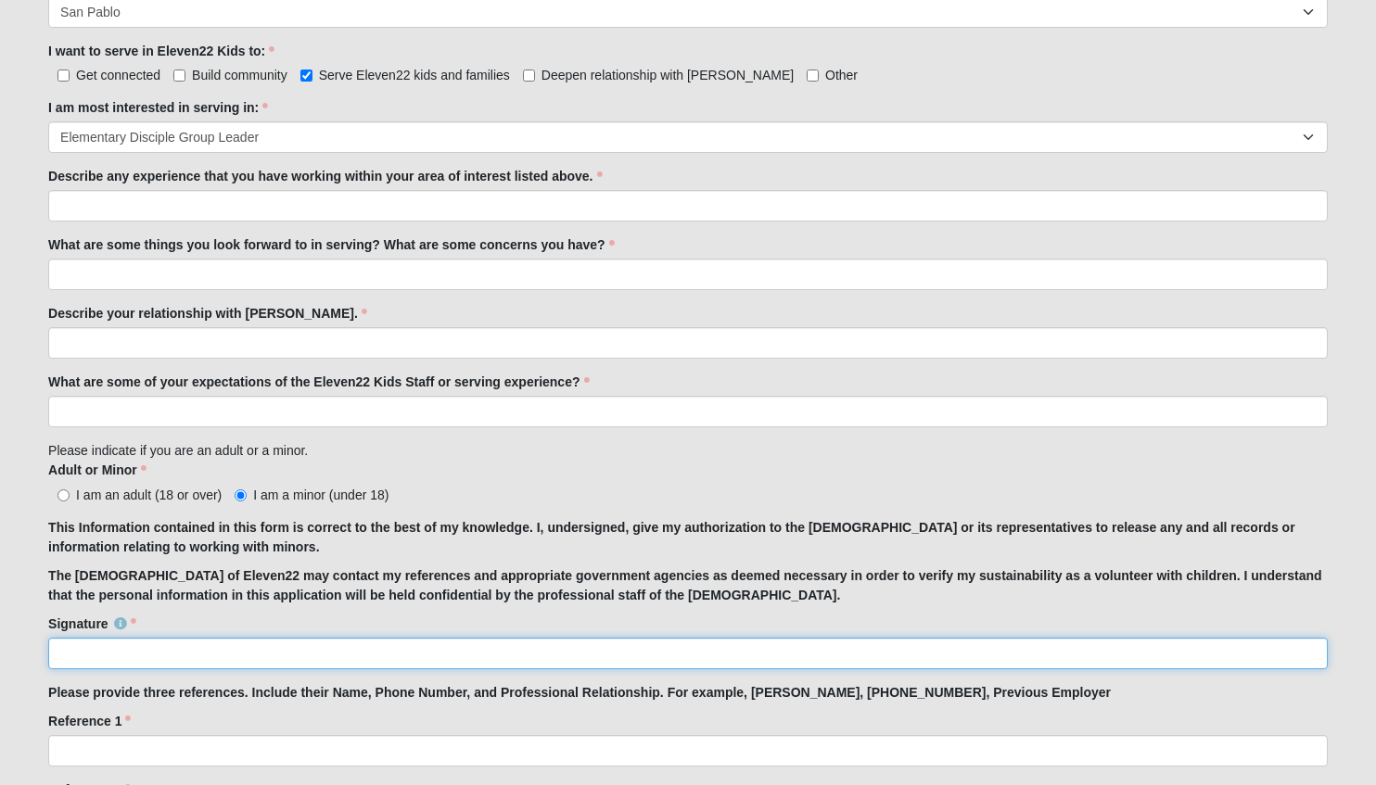
click at [323, 638] on input "Signature" at bounding box center [687, 654] width 1279 height 32
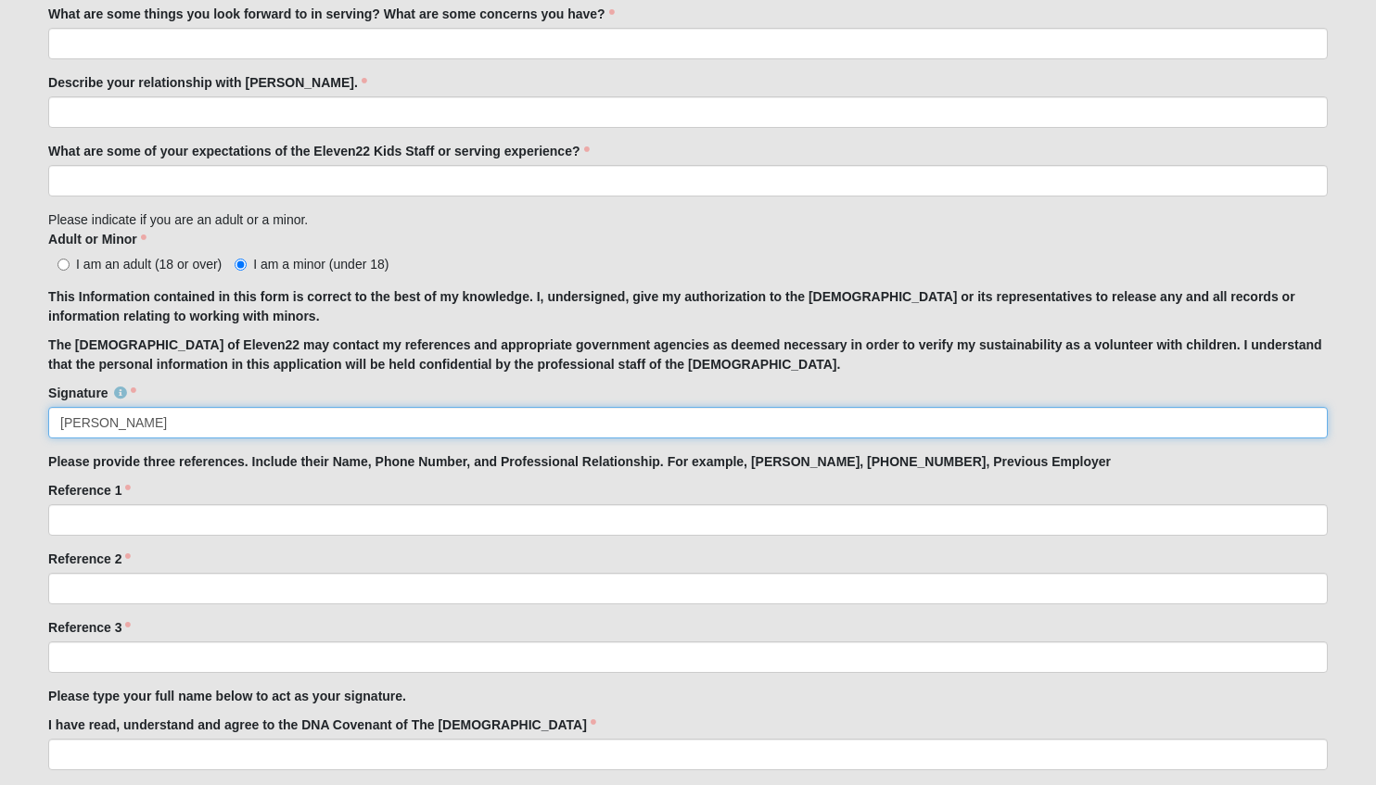
scroll to position [1177, 0]
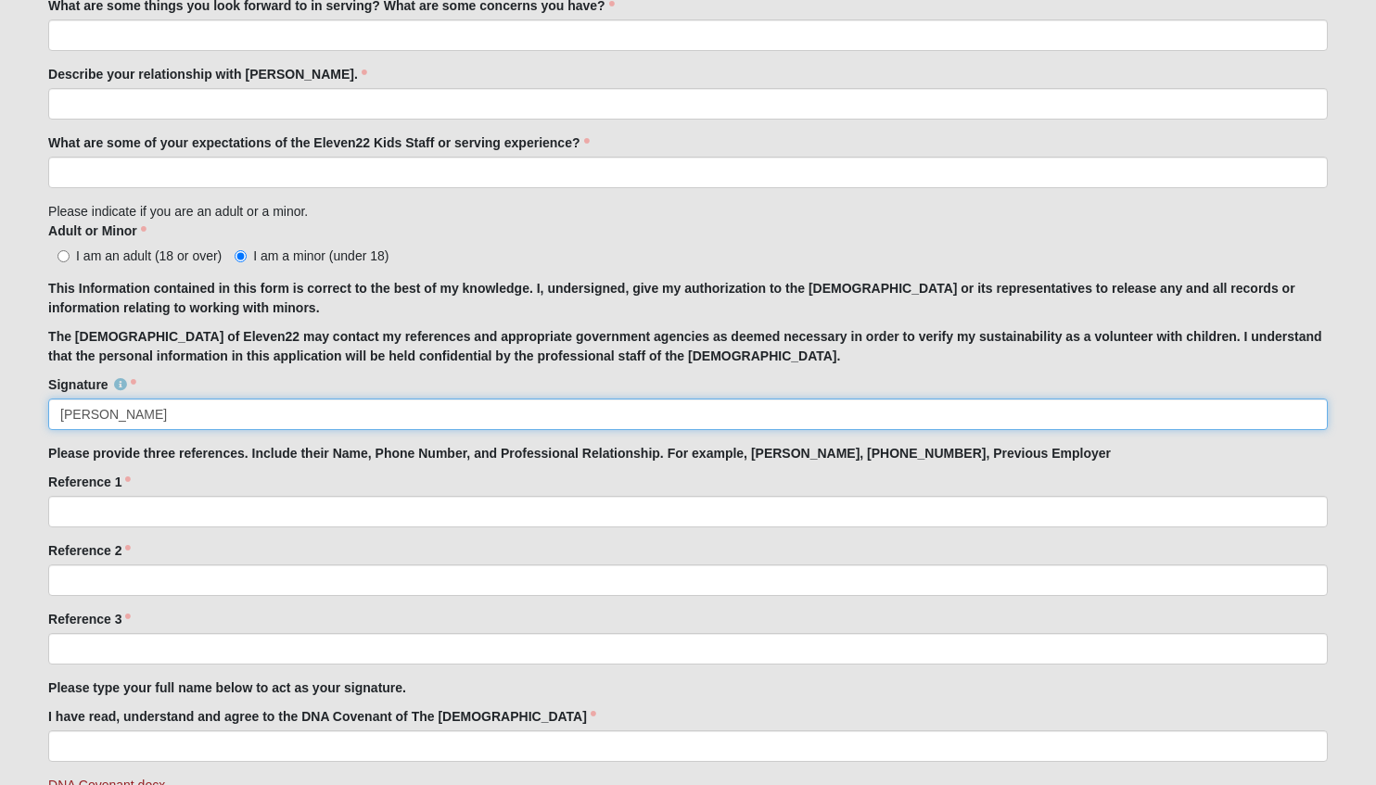
type input "[PERSON_NAME]"
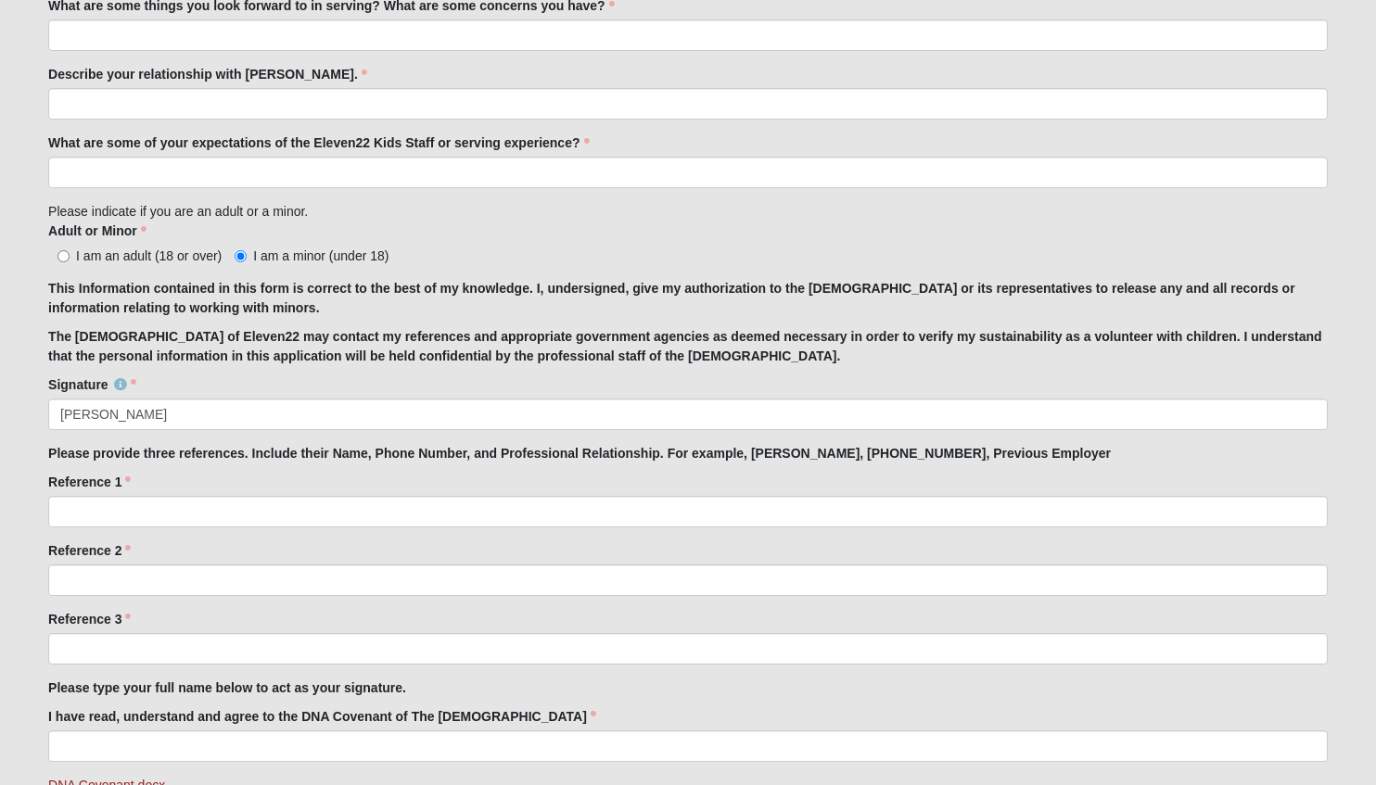
click at [296, 383] on div "Signature [PERSON_NAME] Signature is required." at bounding box center [687, 402] width 1279 height 55
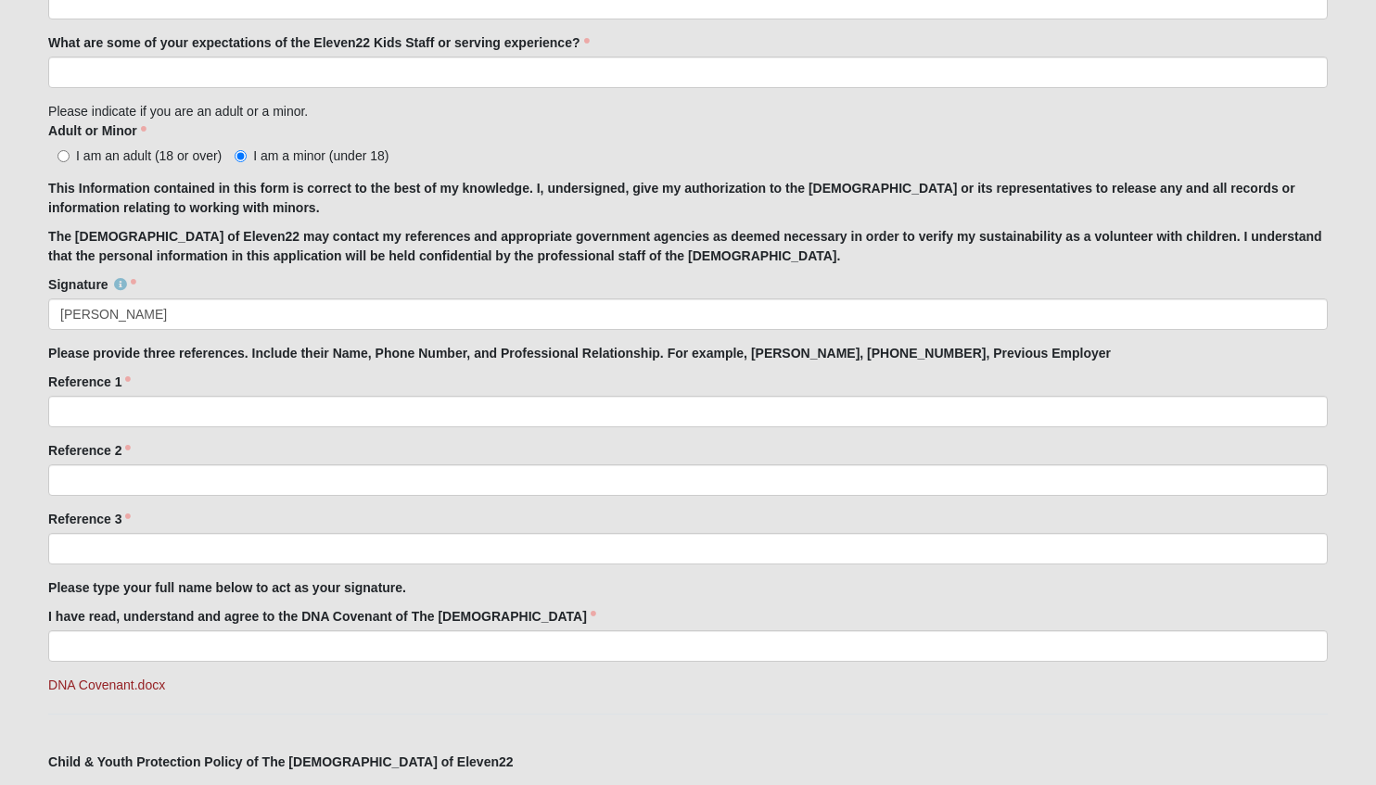
scroll to position [1278, 0]
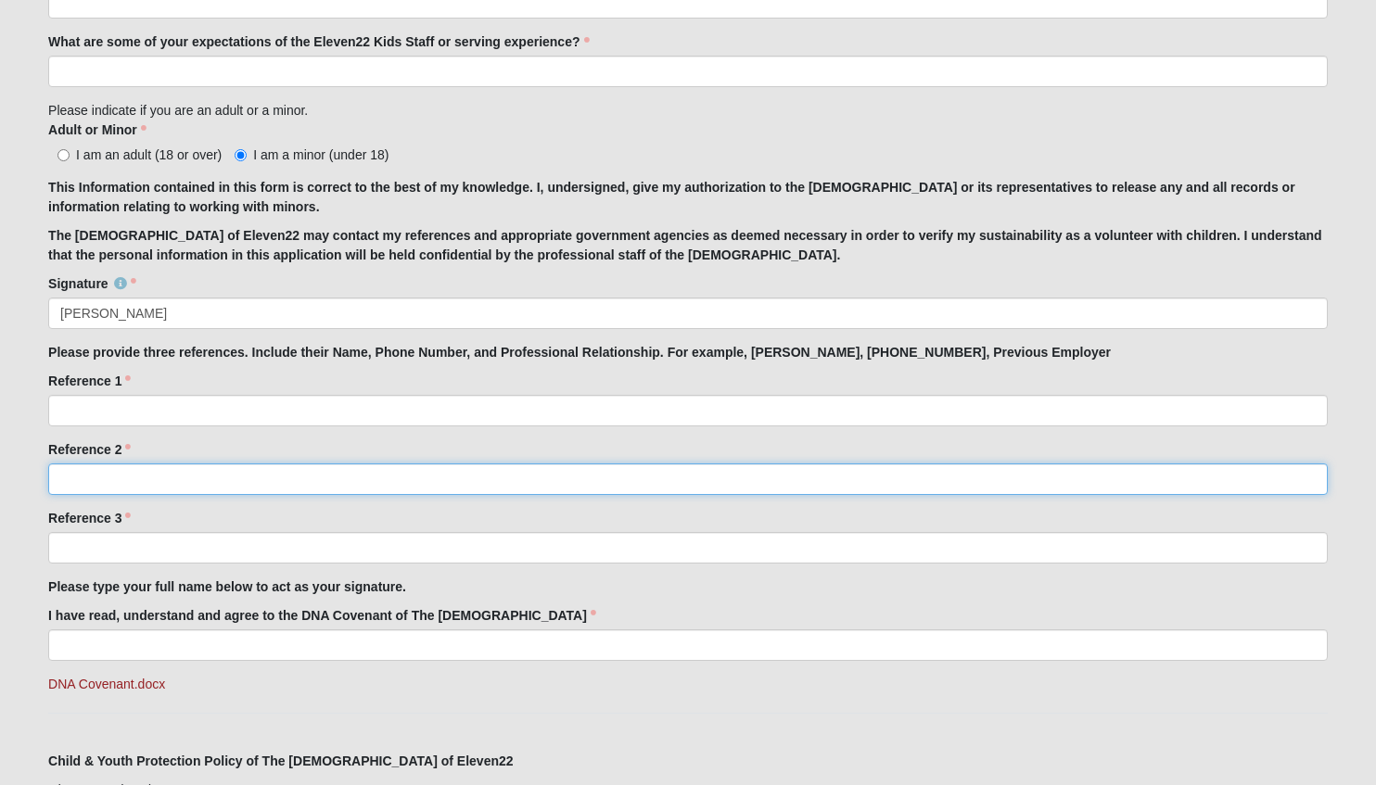
click at [750, 483] on input "Reference 2" at bounding box center [687, 480] width 1279 height 32
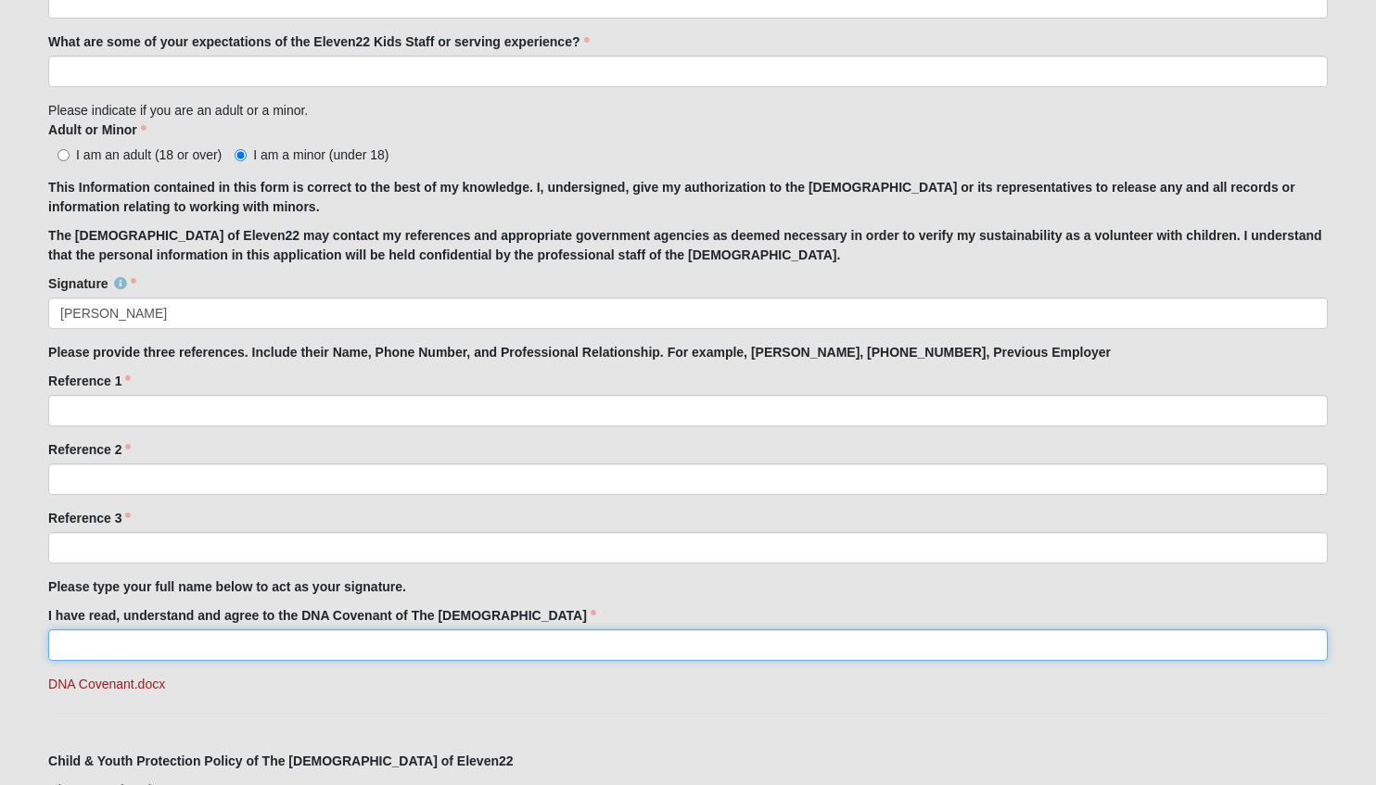
click at [655, 630] on input "I have read, understand and agree to the DNA Covenant of The [DEMOGRAPHIC_DATA]" at bounding box center [687, 646] width 1279 height 32
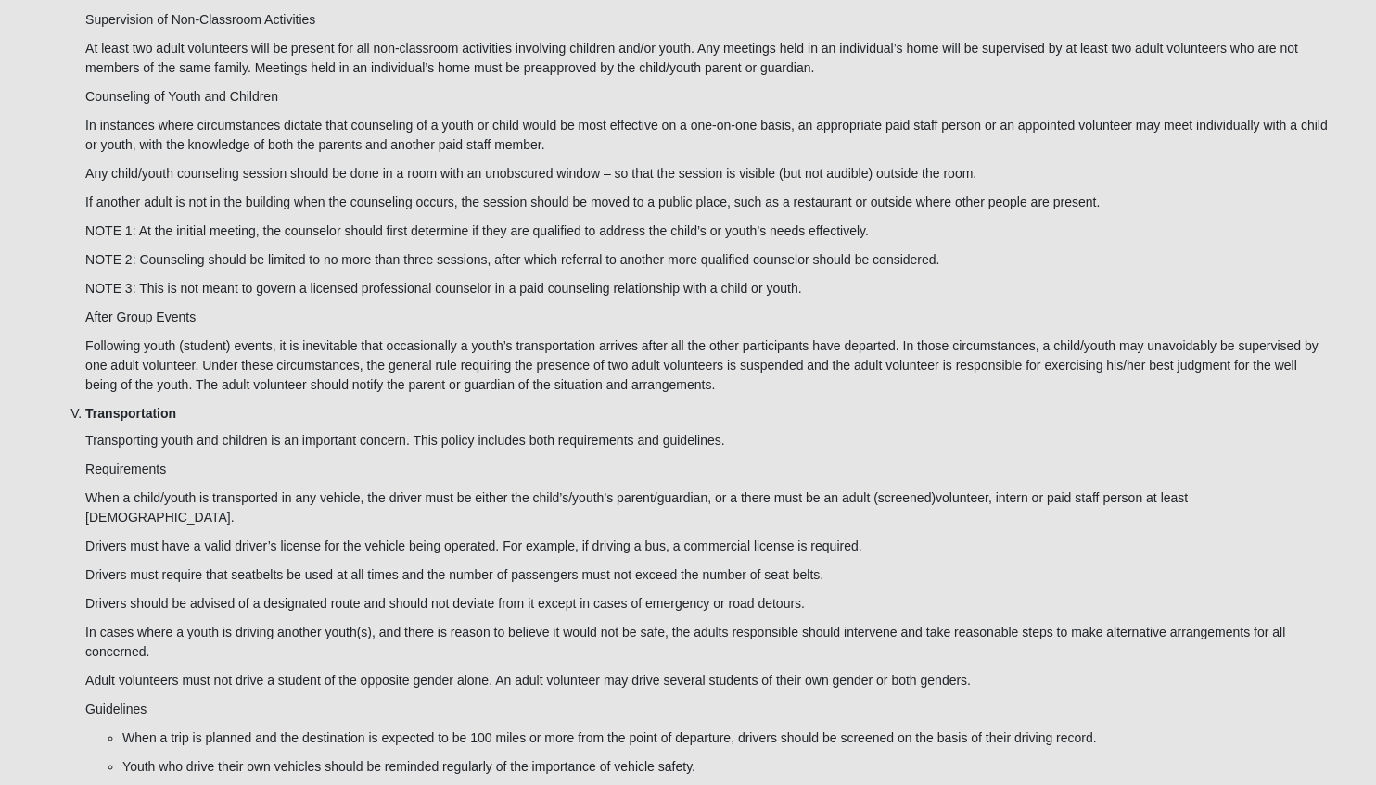
scroll to position [5145, 0]
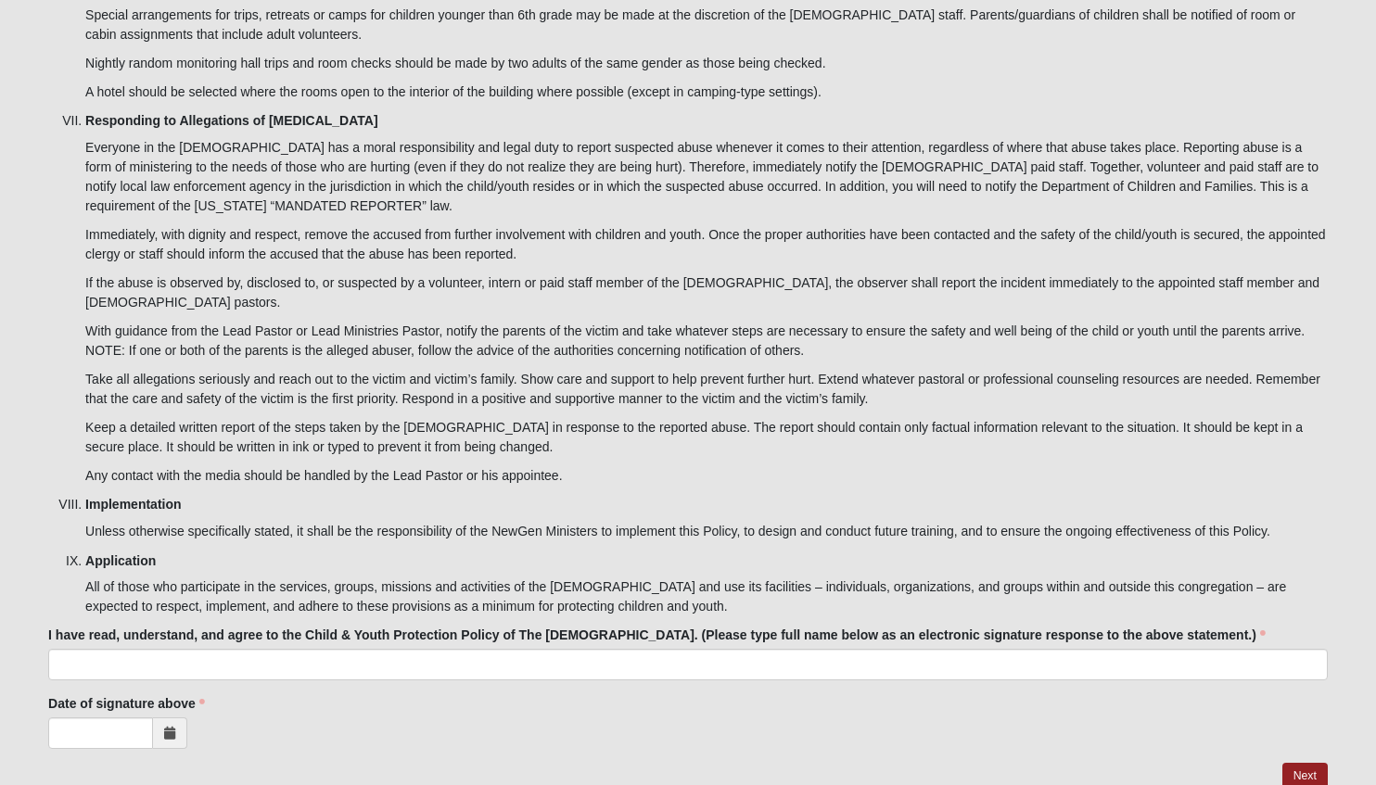
type input "[PERSON_NAME]"
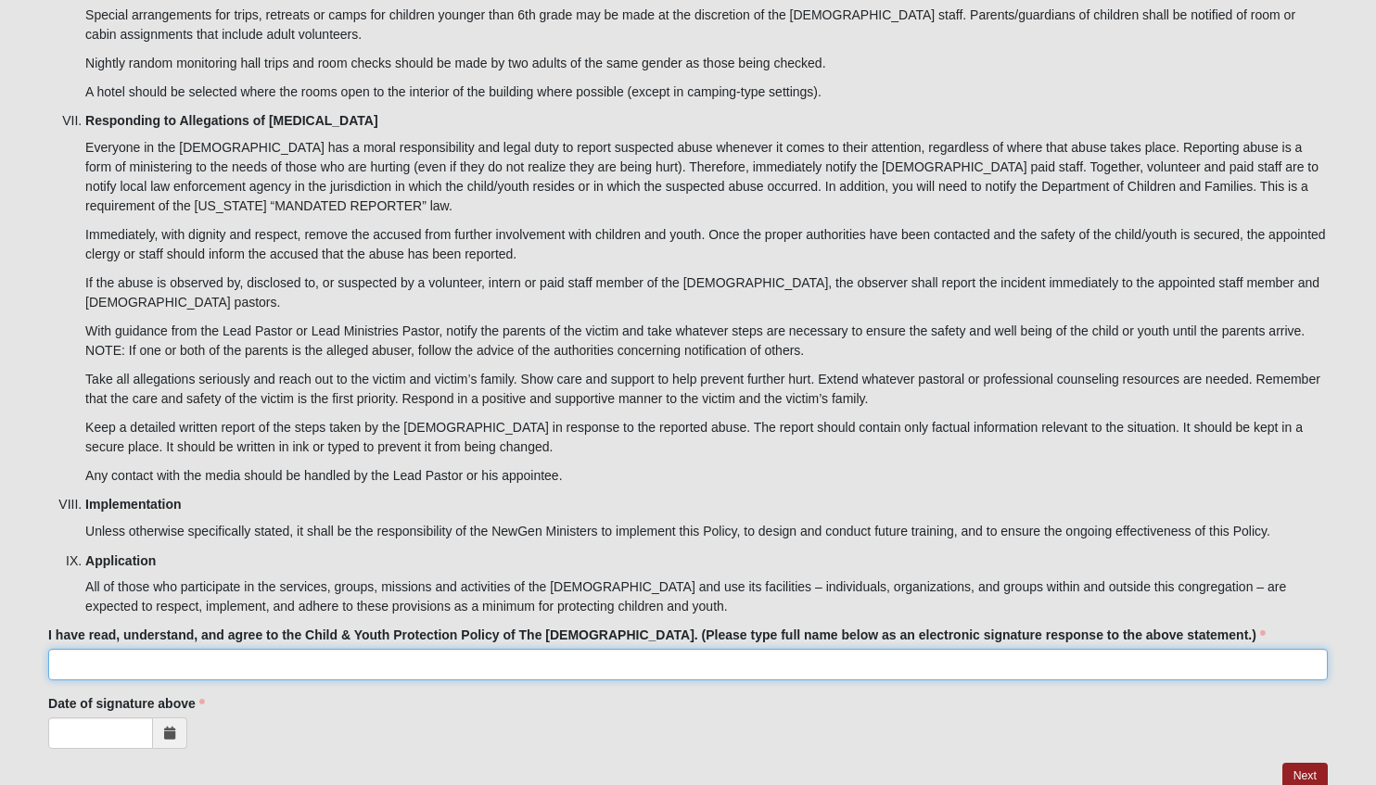
click at [575, 649] on input "I have read, understand, and agree to the Child & Youth Protection Policy of Th…" at bounding box center [687, 665] width 1279 height 32
type input "[PERSON_NAME]"
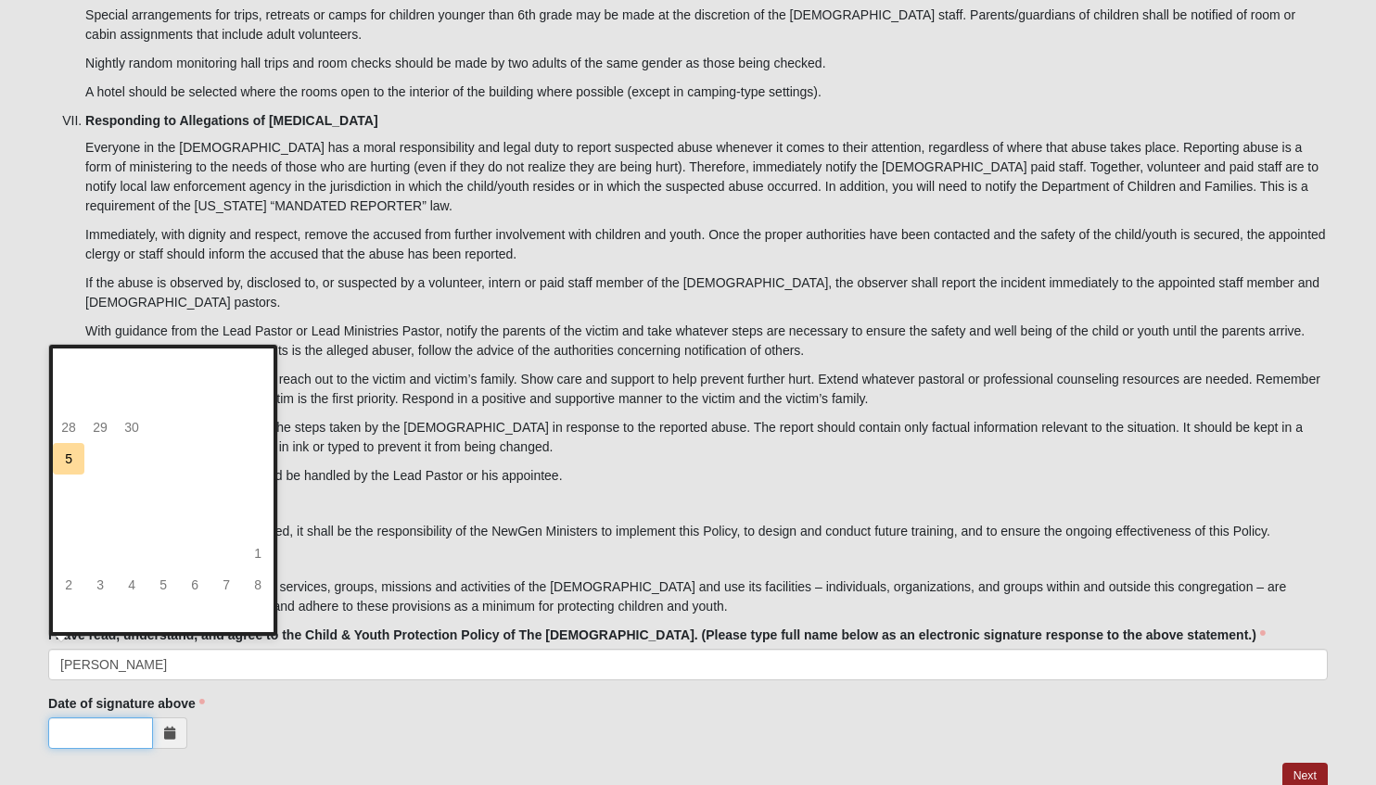
click at [129, 718] on input "Date of signature above" at bounding box center [100, 734] width 105 height 32
click at [71, 443] on td "5" at bounding box center [69, 459] width 32 height 32
type input "[DATE]"
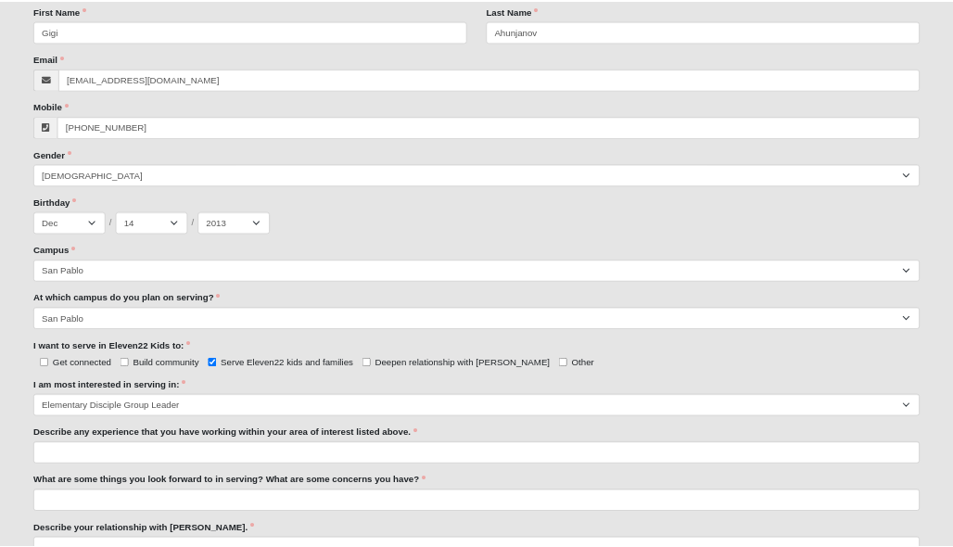
scroll to position [511, 0]
